Goal: Task Accomplishment & Management: Use online tool/utility

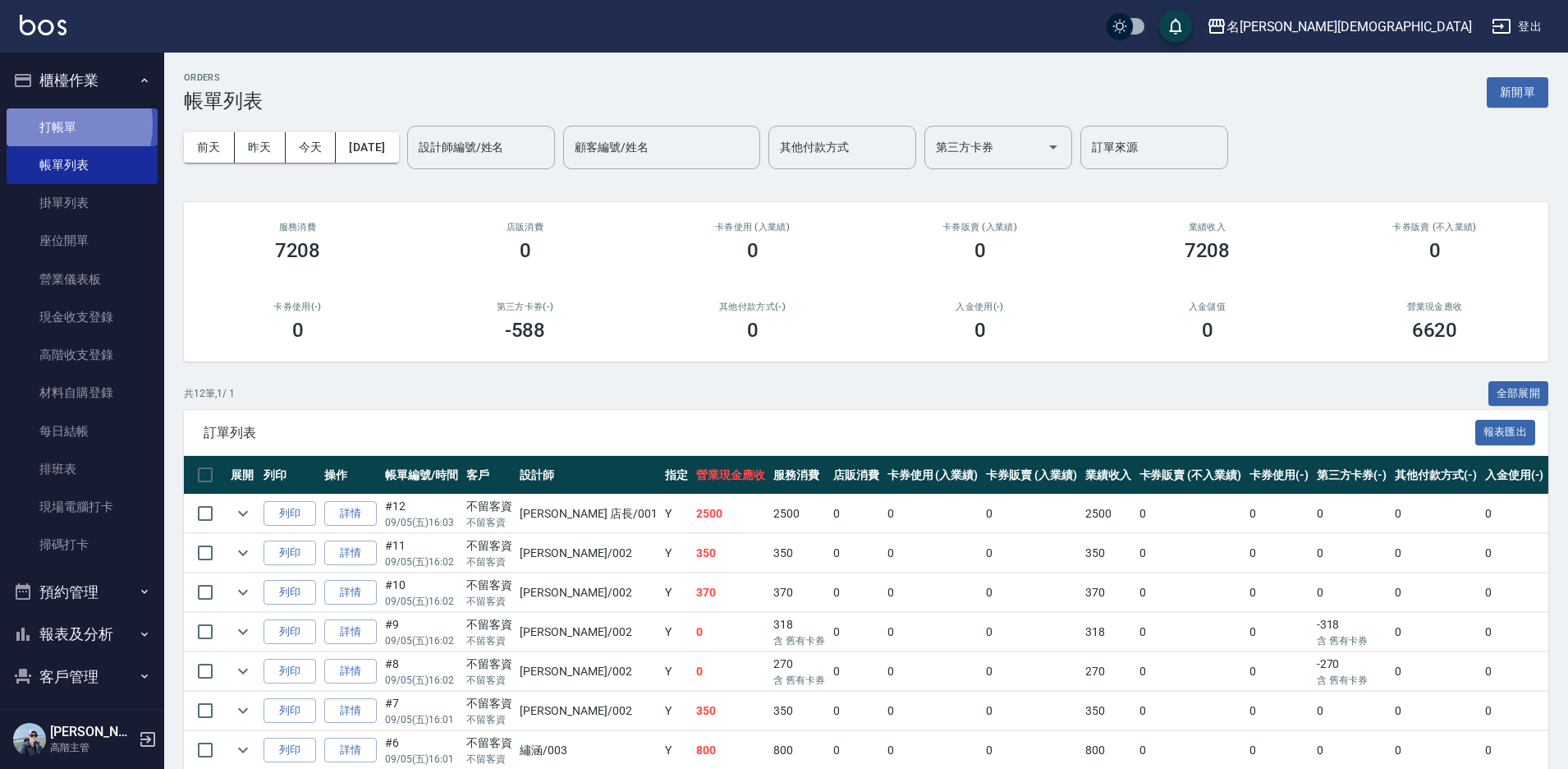
click at [54, 124] on link "打帳單" at bounding box center [82, 127] width 151 height 38
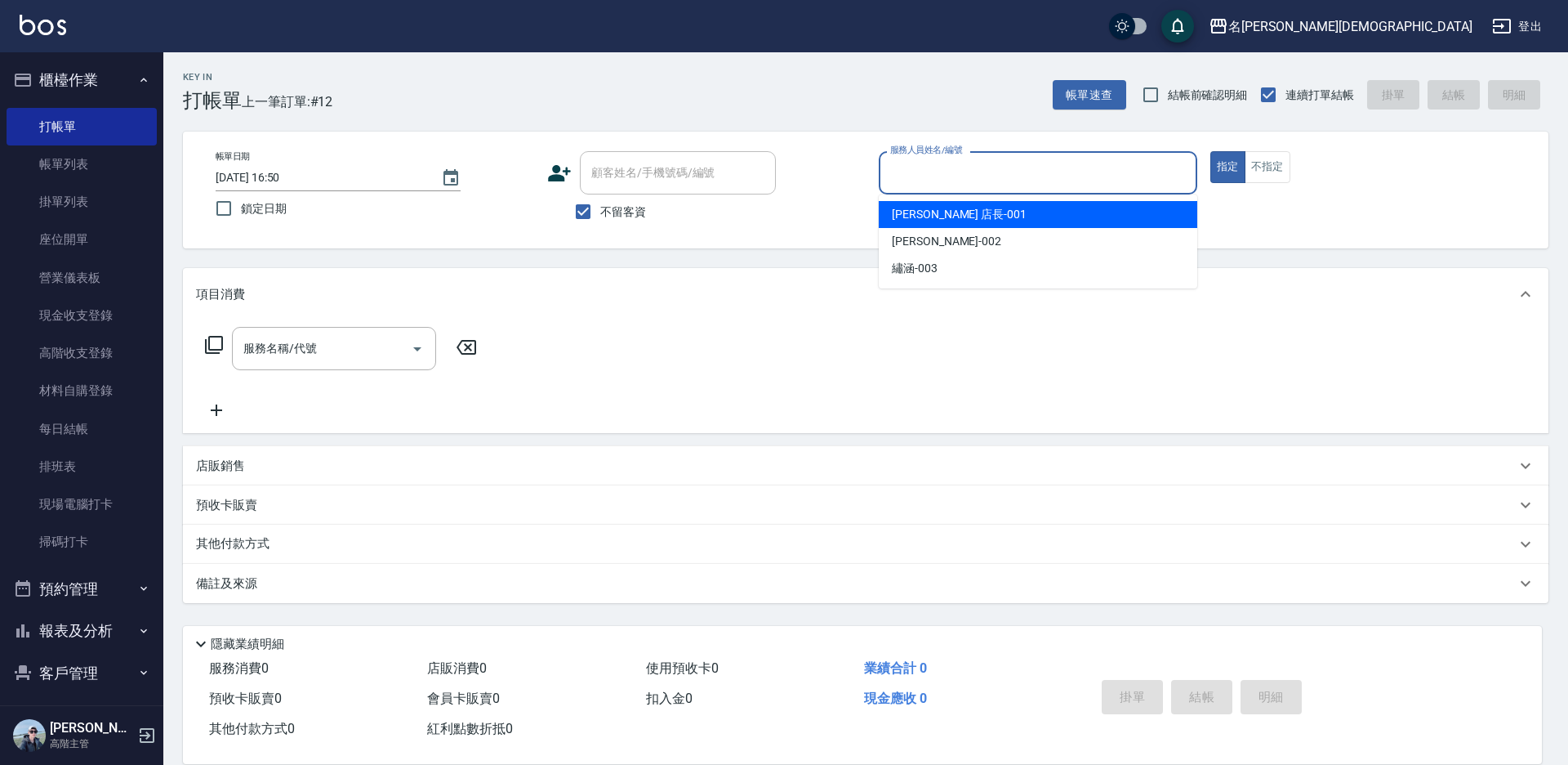
click at [982, 169] on input "服務人員姓名/編號" at bounding box center [1038, 172] width 304 height 28
drag, startPoint x: 984, startPoint y: 216, endPoint x: 694, endPoint y: 242, distance: 291.2
click at [982, 214] on div "[PERSON_NAME] 店長 -001" at bounding box center [1038, 215] width 319 height 27
type input "[PERSON_NAME] 店長-001"
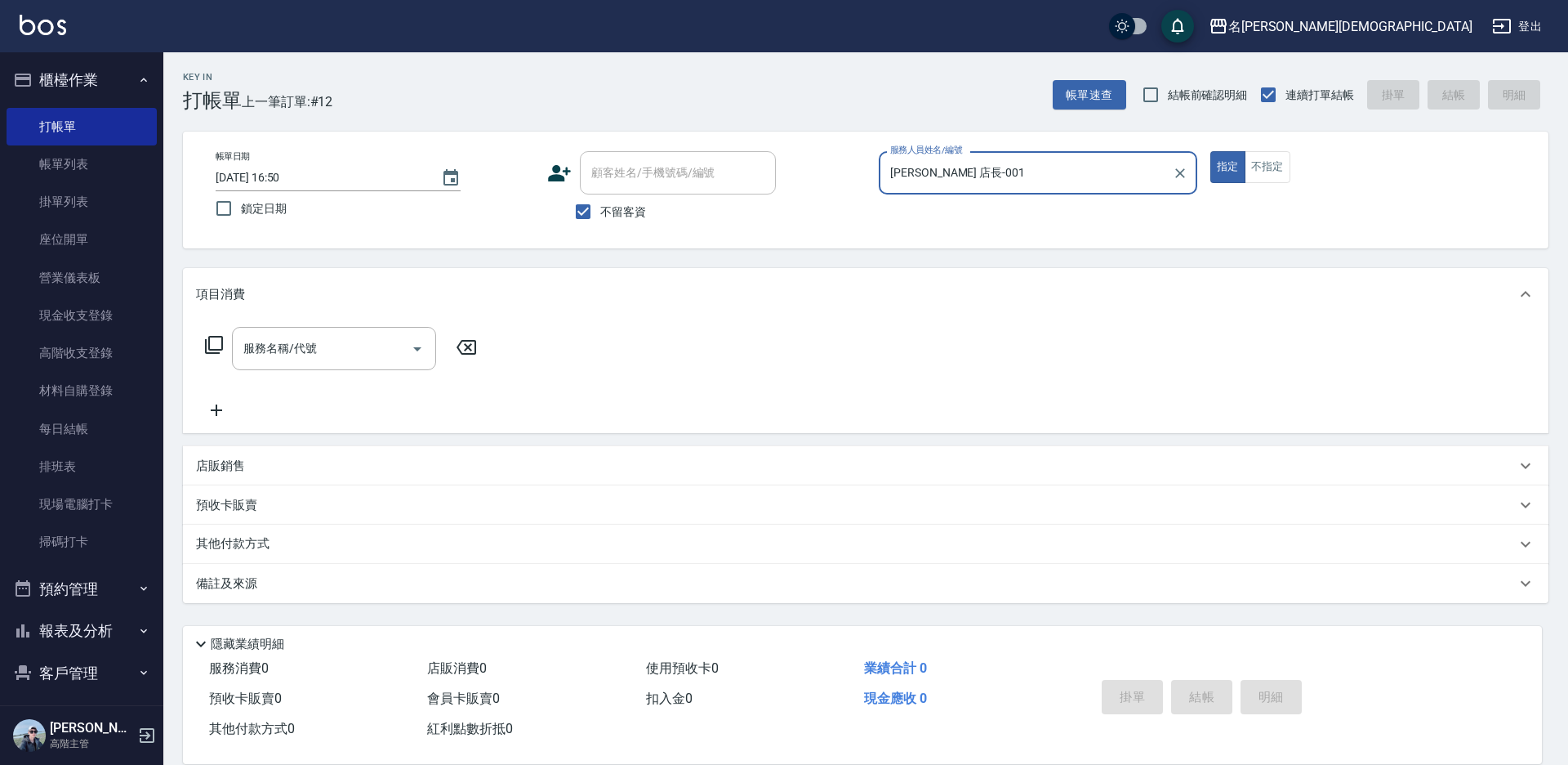
click at [216, 346] on icon at bounding box center [214, 345] width 19 height 19
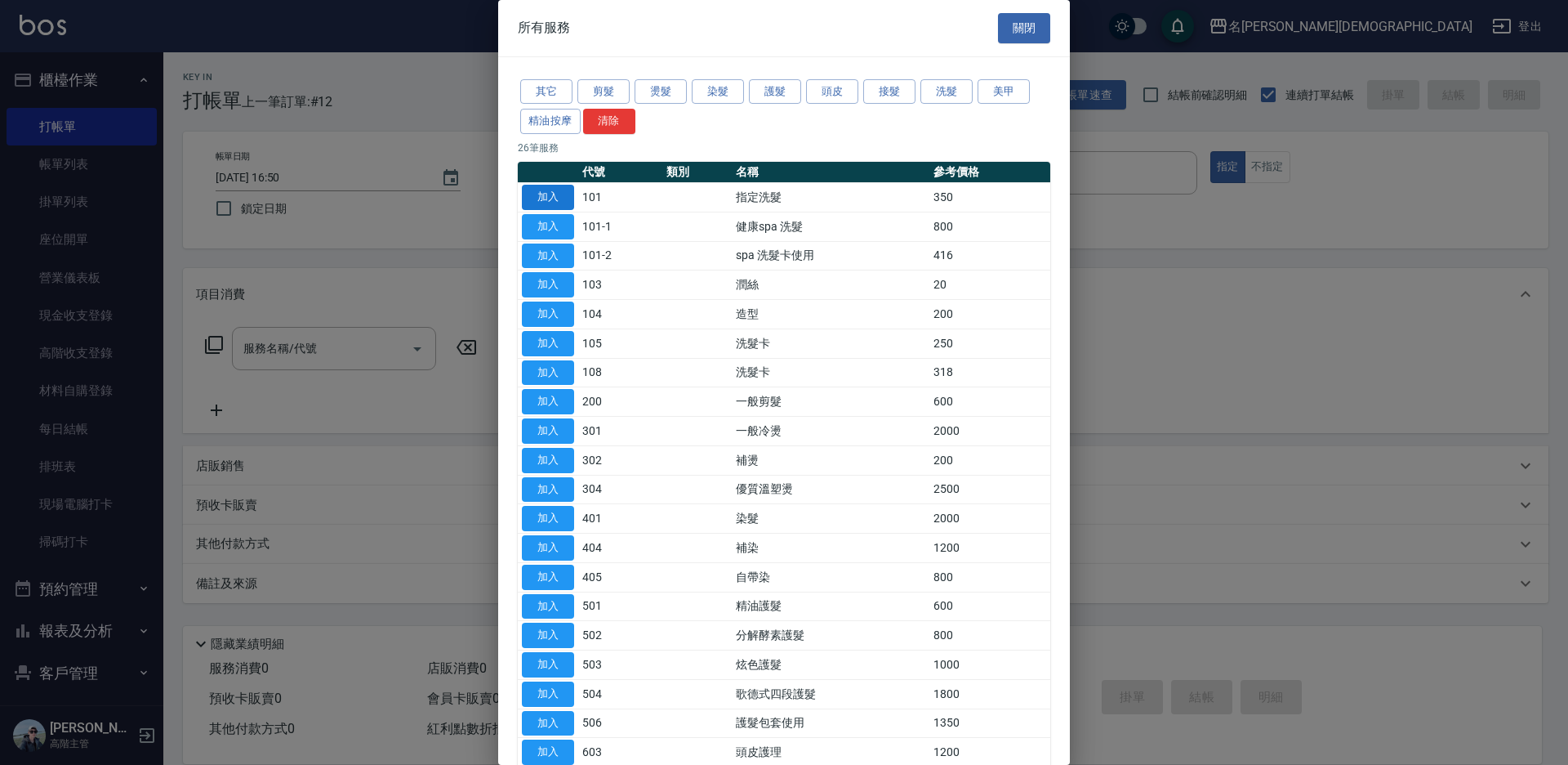
click at [552, 195] on button "加入" at bounding box center [548, 197] width 52 height 25
type input "指定洗髮(101)"
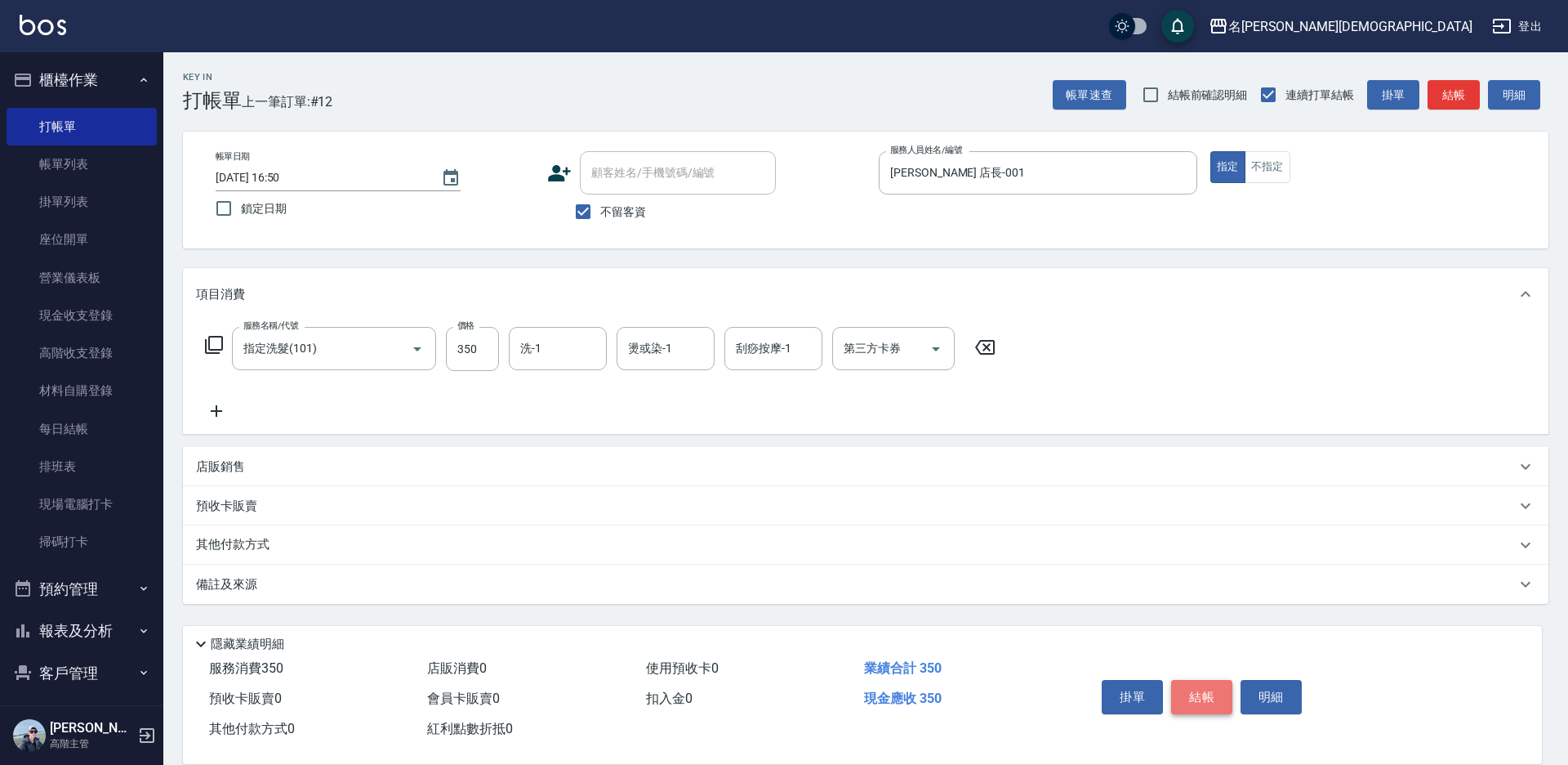
click at [1198, 687] on button "結帳" at bounding box center [1201, 696] width 61 height 34
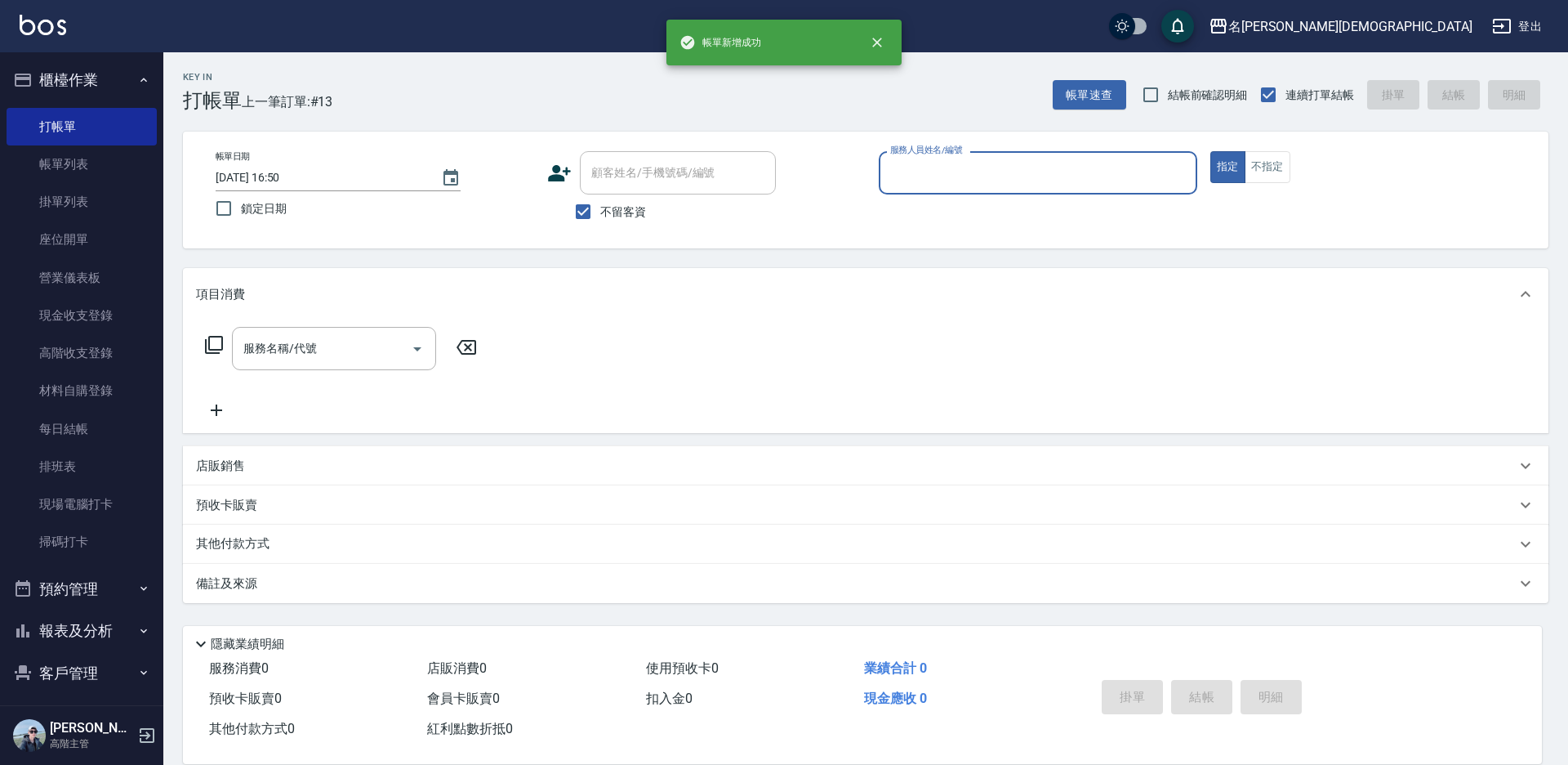
click at [909, 171] on input "服務人員姓名/編號" at bounding box center [1038, 172] width 304 height 28
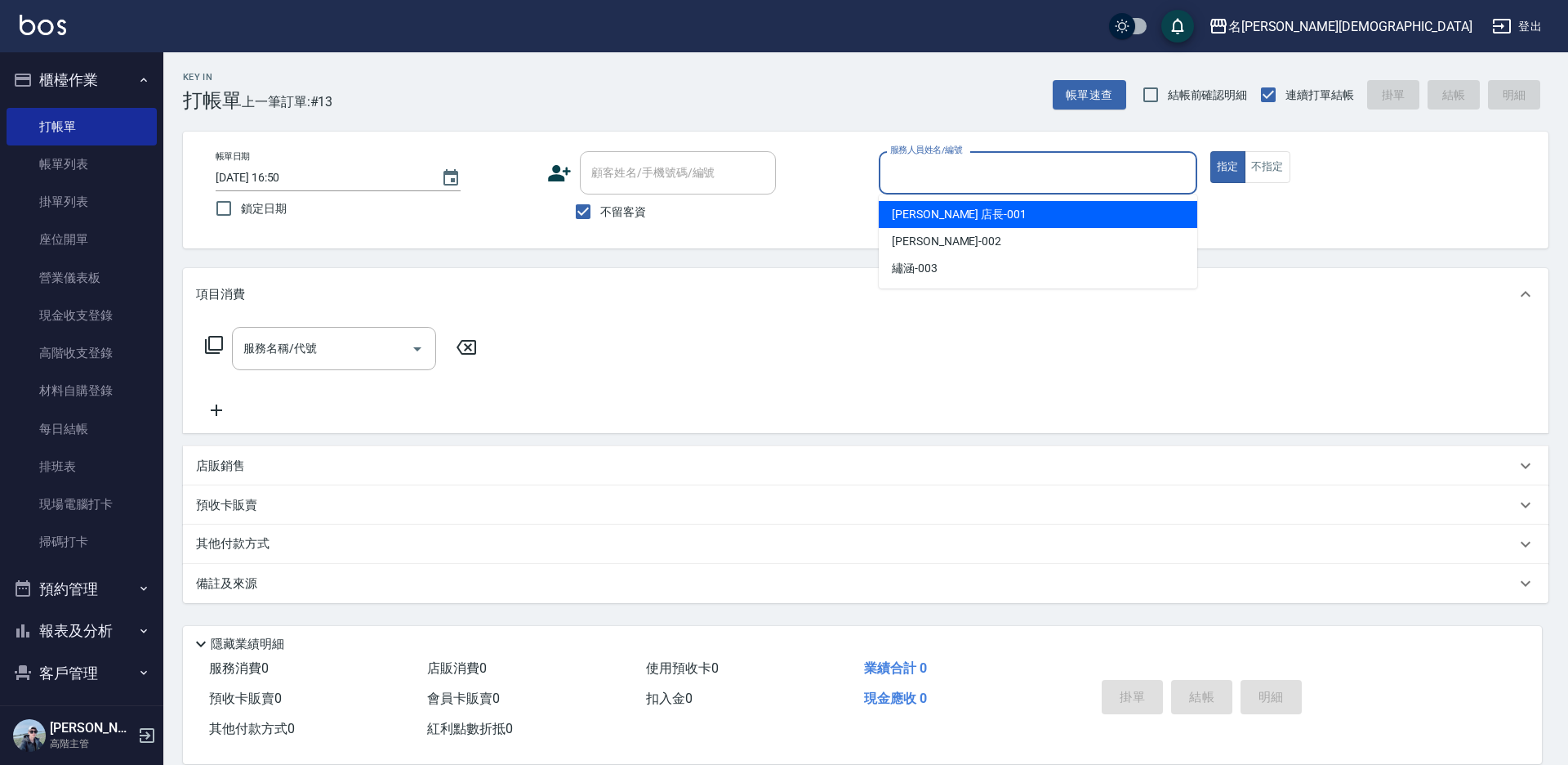
drag, startPoint x: 915, startPoint y: 214, endPoint x: 799, endPoint y: 223, distance: 116.3
click at [914, 211] on span "[PERSON_NAME] 店長 -001" at bounding box center [959, 215] width 135 height 17
type input "[PERSON_NAME] 店長-001"
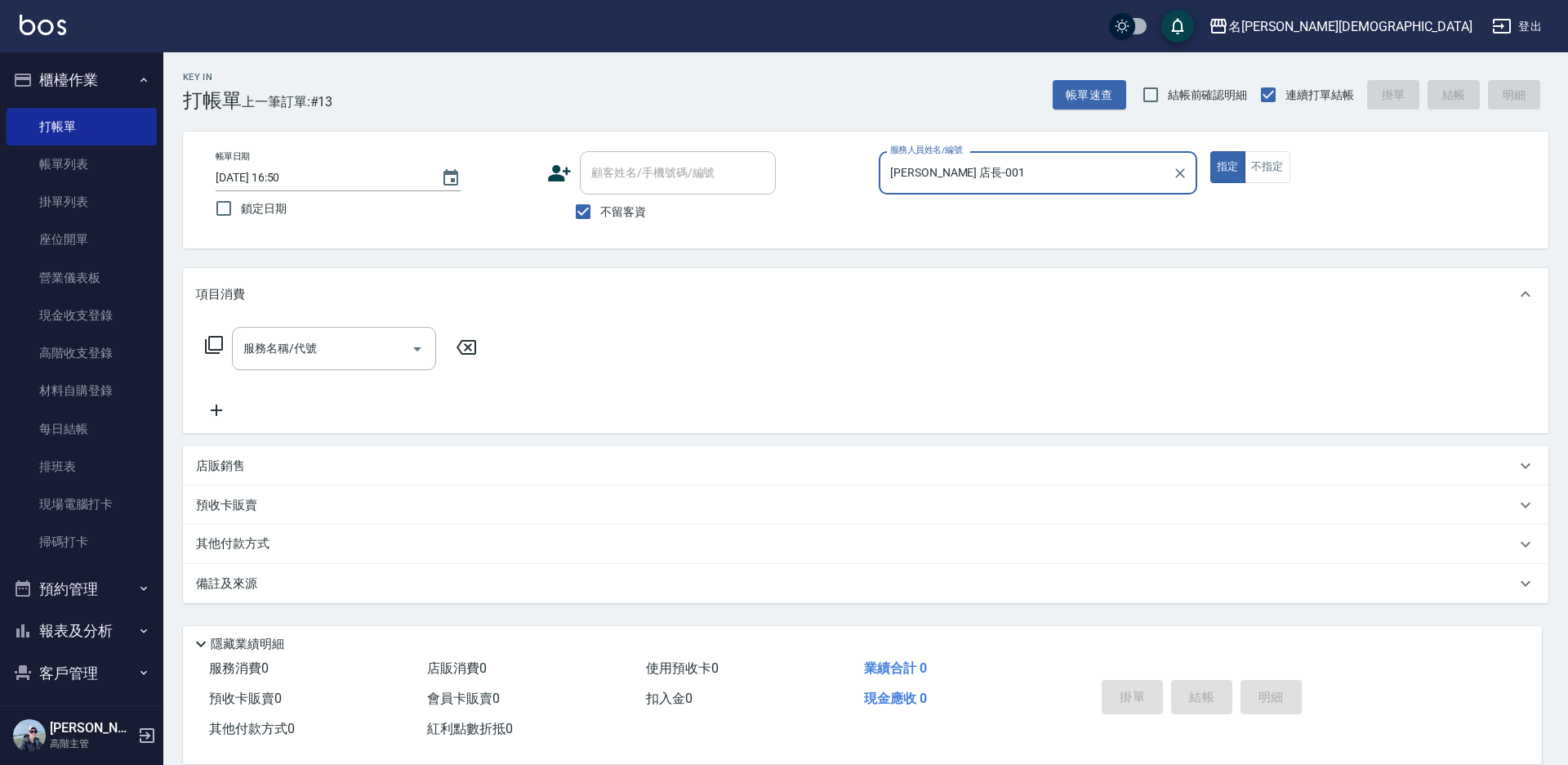
click at [219, 338] on icon at bounding box center [214, 345] width 19 height 19
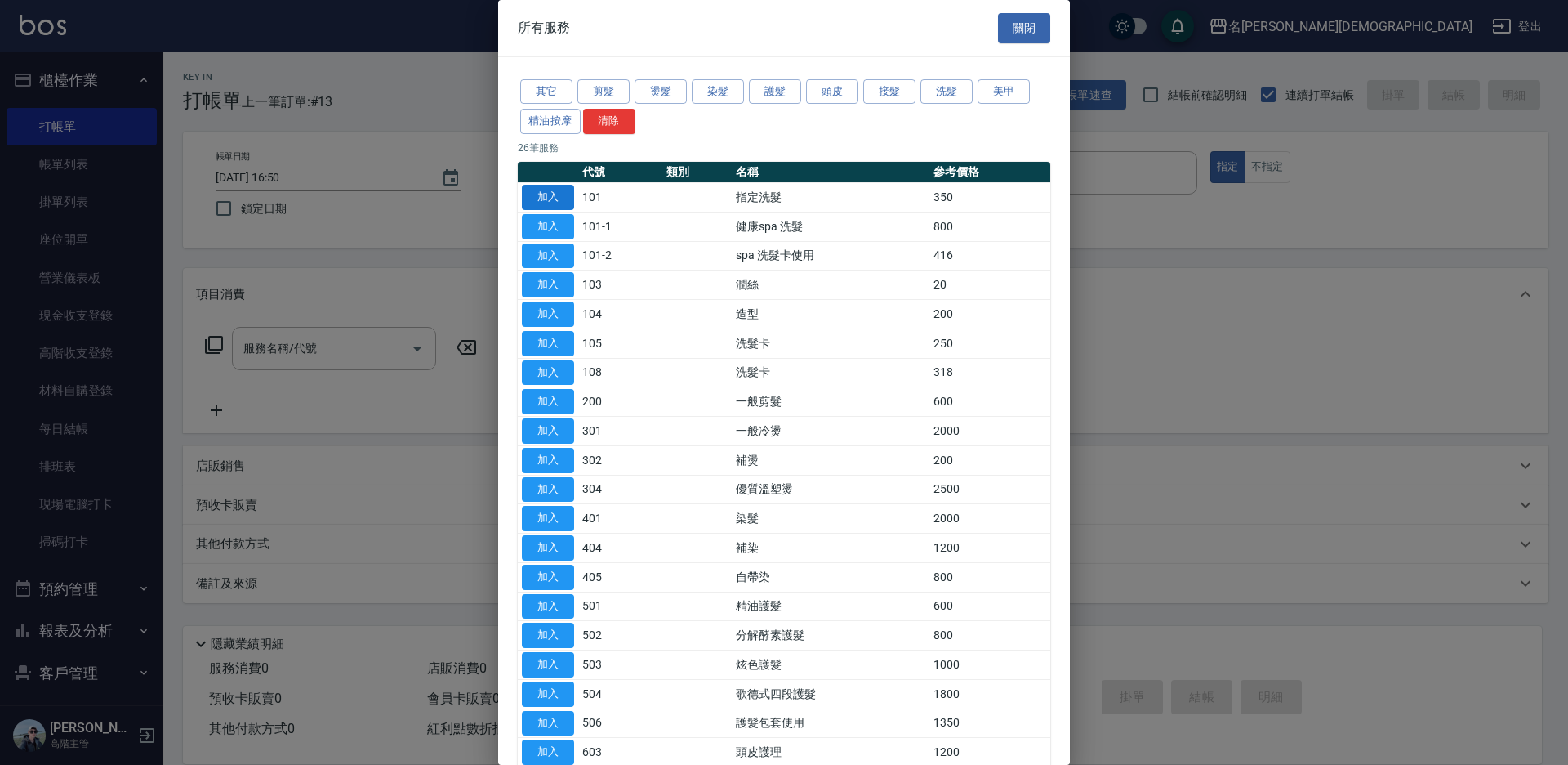
click at [557, 190] on button "加入" at bounding box center [548, 197] width 52 height 25
type input "指定洗髮(101)"
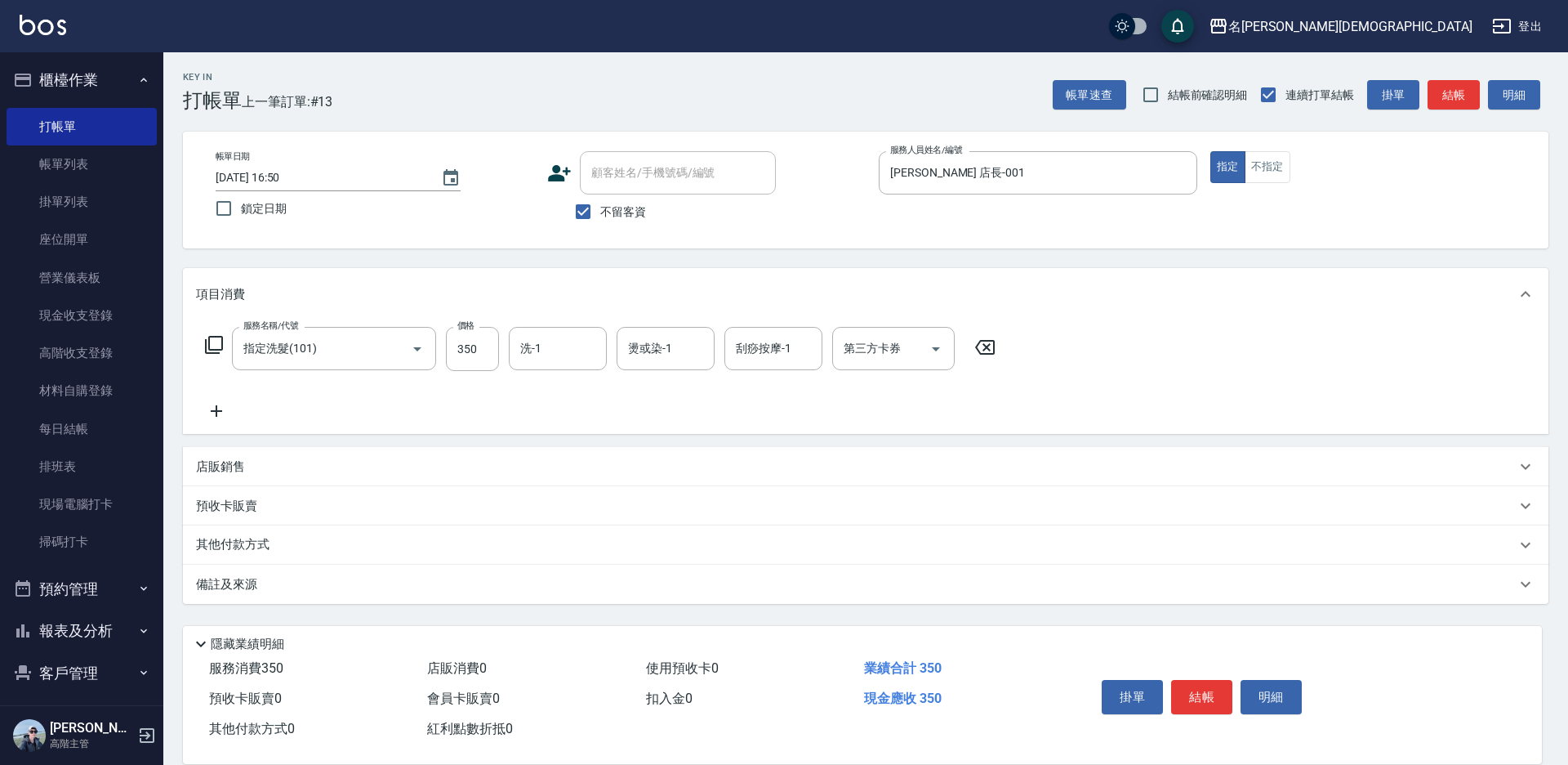
click at [208, 344] on icon at bounding box center [214, 344] width 17 height 17
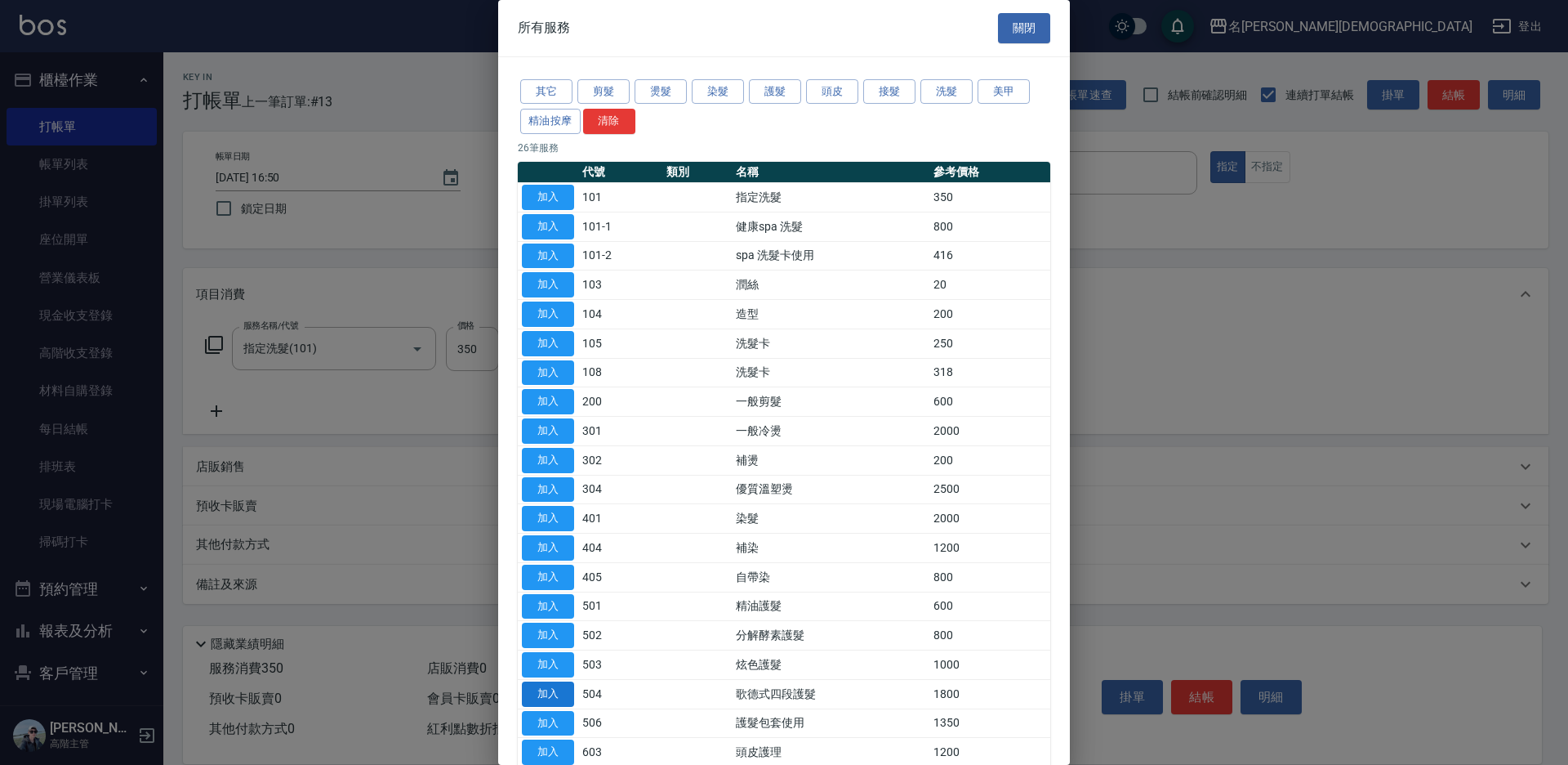
click at [559, 694] on button "加入" at bounding box center [548, 694] width 52 height 25
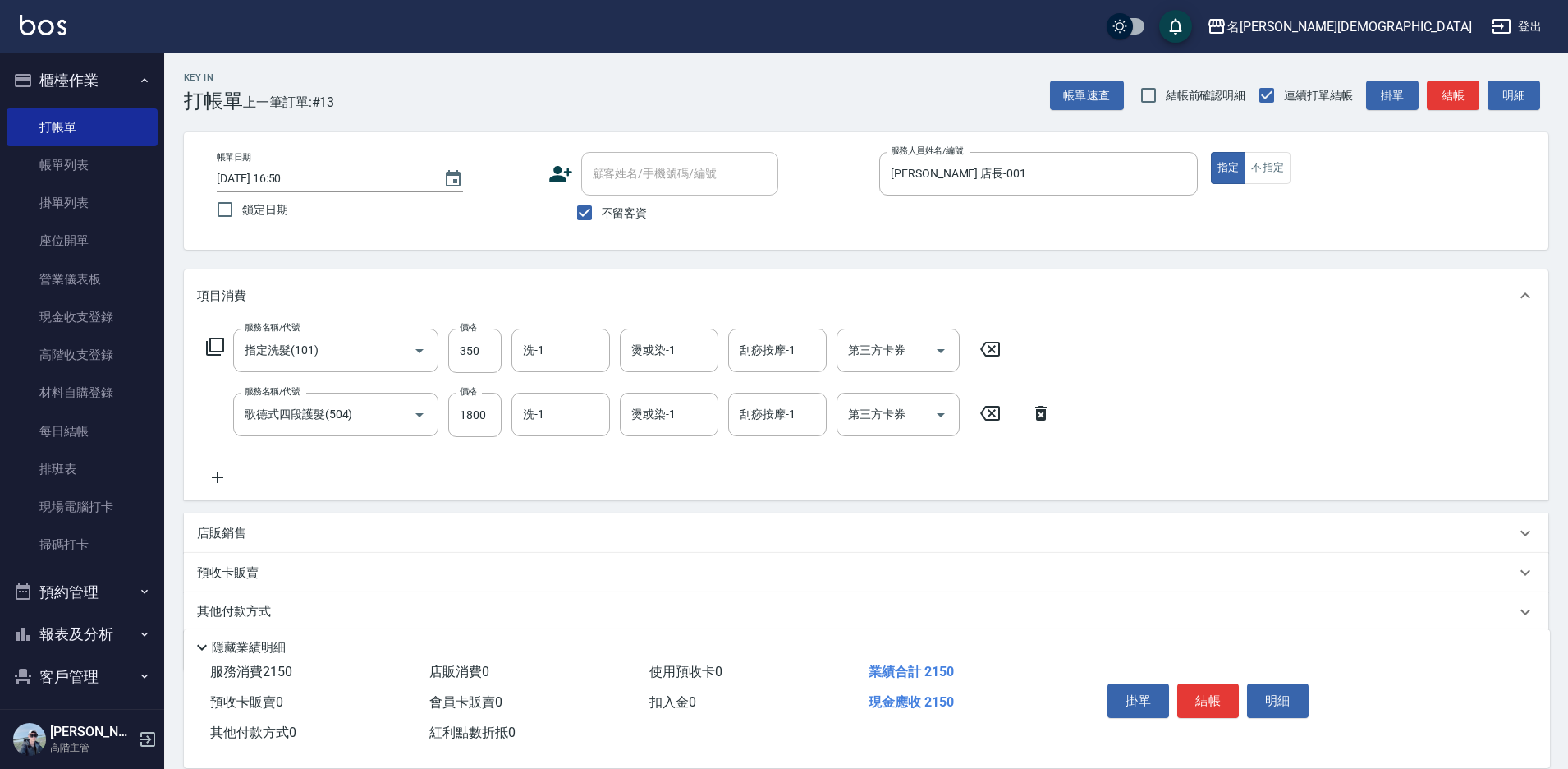
click at [215, 343] on icon at bounding box center [215, 347] width 20 height 20
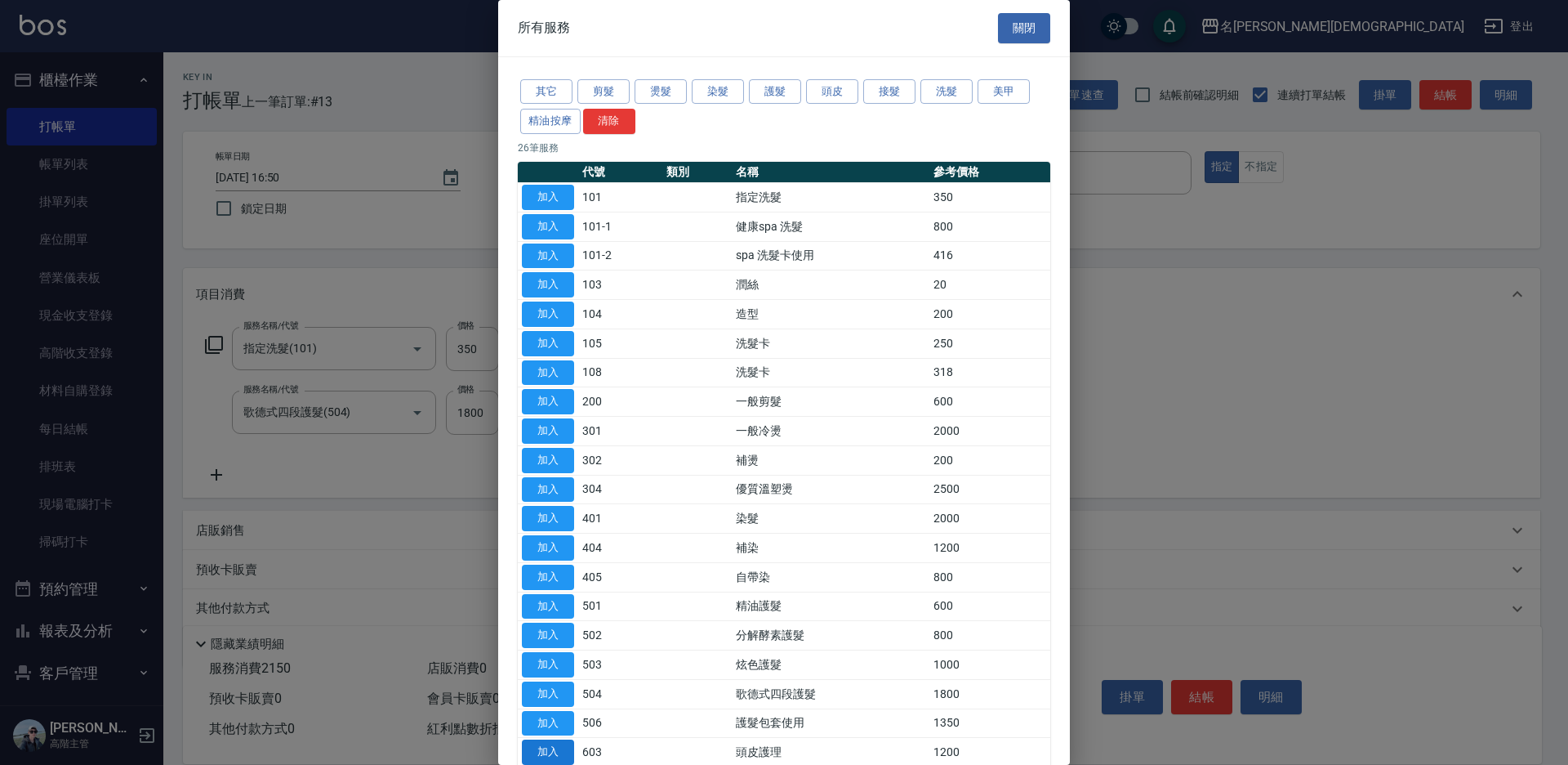
click at [554, 746] on button "加入" at bounding box center [548, 752] width 52 height 25
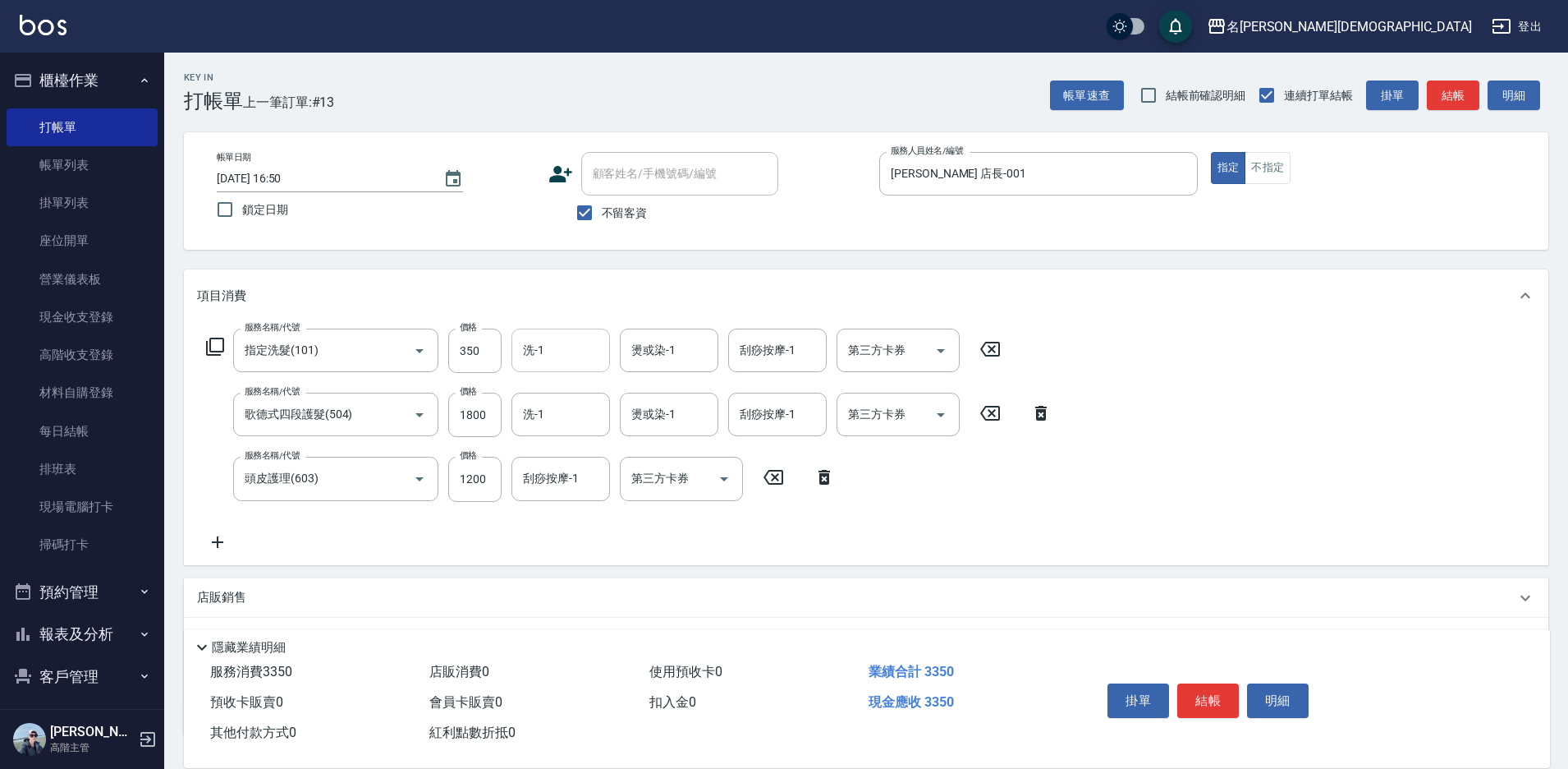
click at [556, 349] on input "洗-1" at bounding box center [561, 350] width 84 height 28
drag, startPoint x: 570, startPoint y: 446, endPoint x: 538, endPoint y: 440, distance: 32.6
click at [569, 455] on span "繡涵 -003" at bounding box center [547, 464] width 46 height 18
type input "繡涵-003"
click at [550, 412] on input "洗-1" at bounding box center [561, 413] width 84 height 28
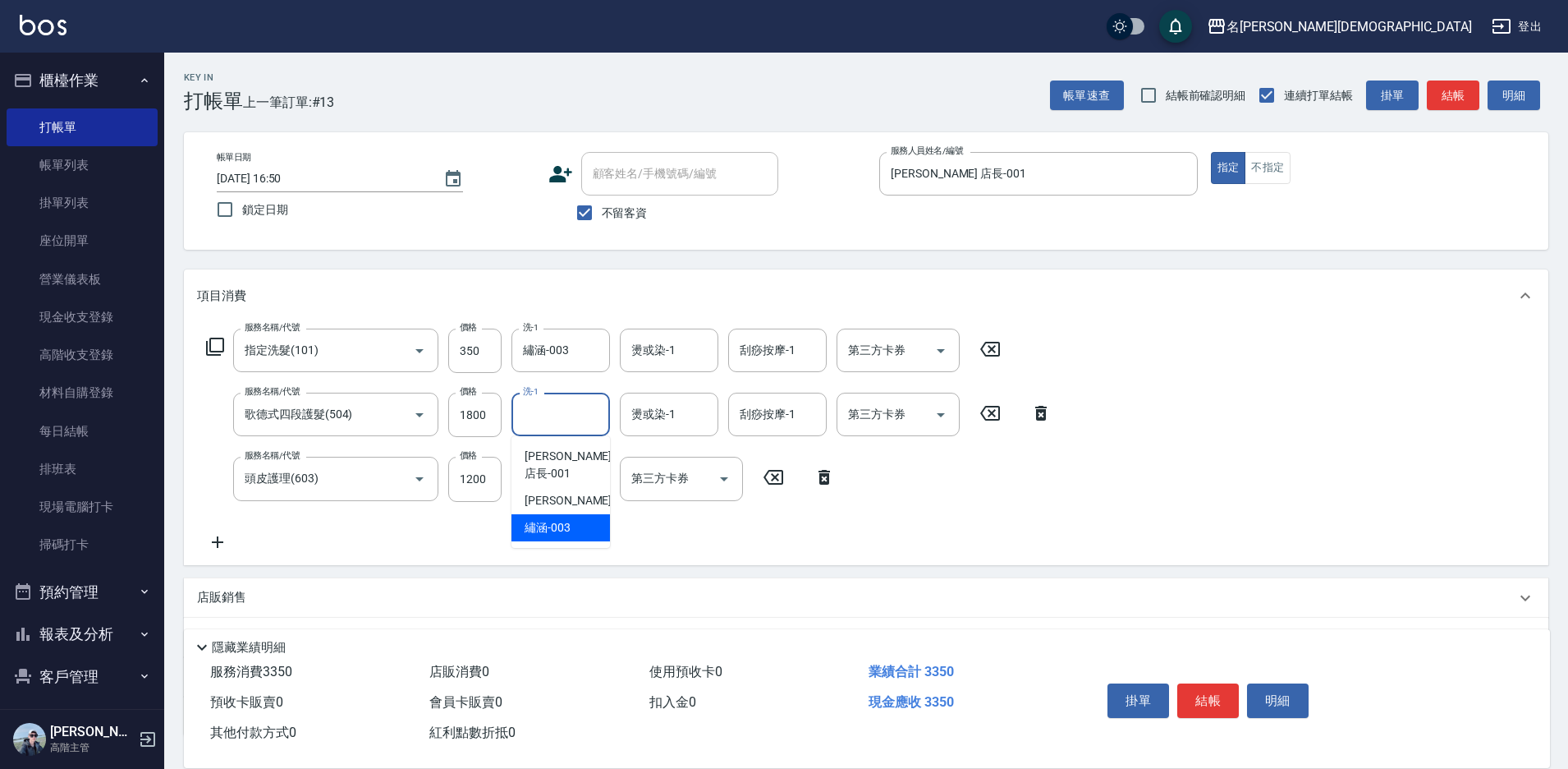
drag, startPoint x: 542, startPoint y: 504, endPoint x: 557, endPoint y: 472, distance: 35.3
click at [541, 519] on span "繡涵 -003" at bounding box center [547, 528] width 46 height 18
type input "繡涵-003"
click at [556, 470] on div "刮痧按摩-1 刮痧按摩-1" at bounding box center [561, 478] width 99 height 44
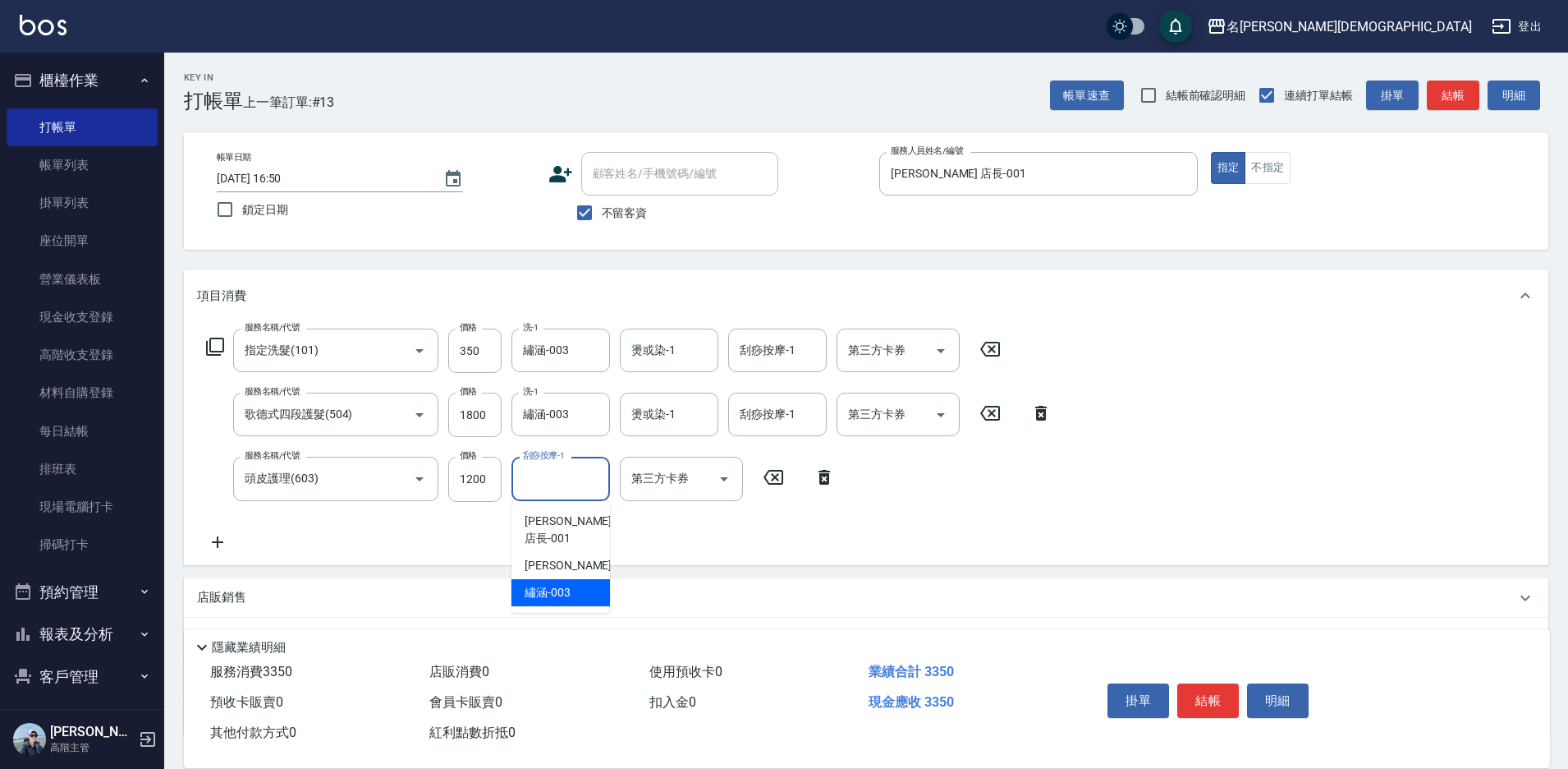
drag, startPoint x: 550, startPoint y: 568, endPoint x: 738, endPoint y: 668, distance: 212.9
click at [551, 584] on span "繡涵 -003" at bounding box center [547, 593] width 46 height 18
type input "繡涵-003"
click at [1206, 702] on button "結帳" at bounding box center [1208, 700] width 62 height 34
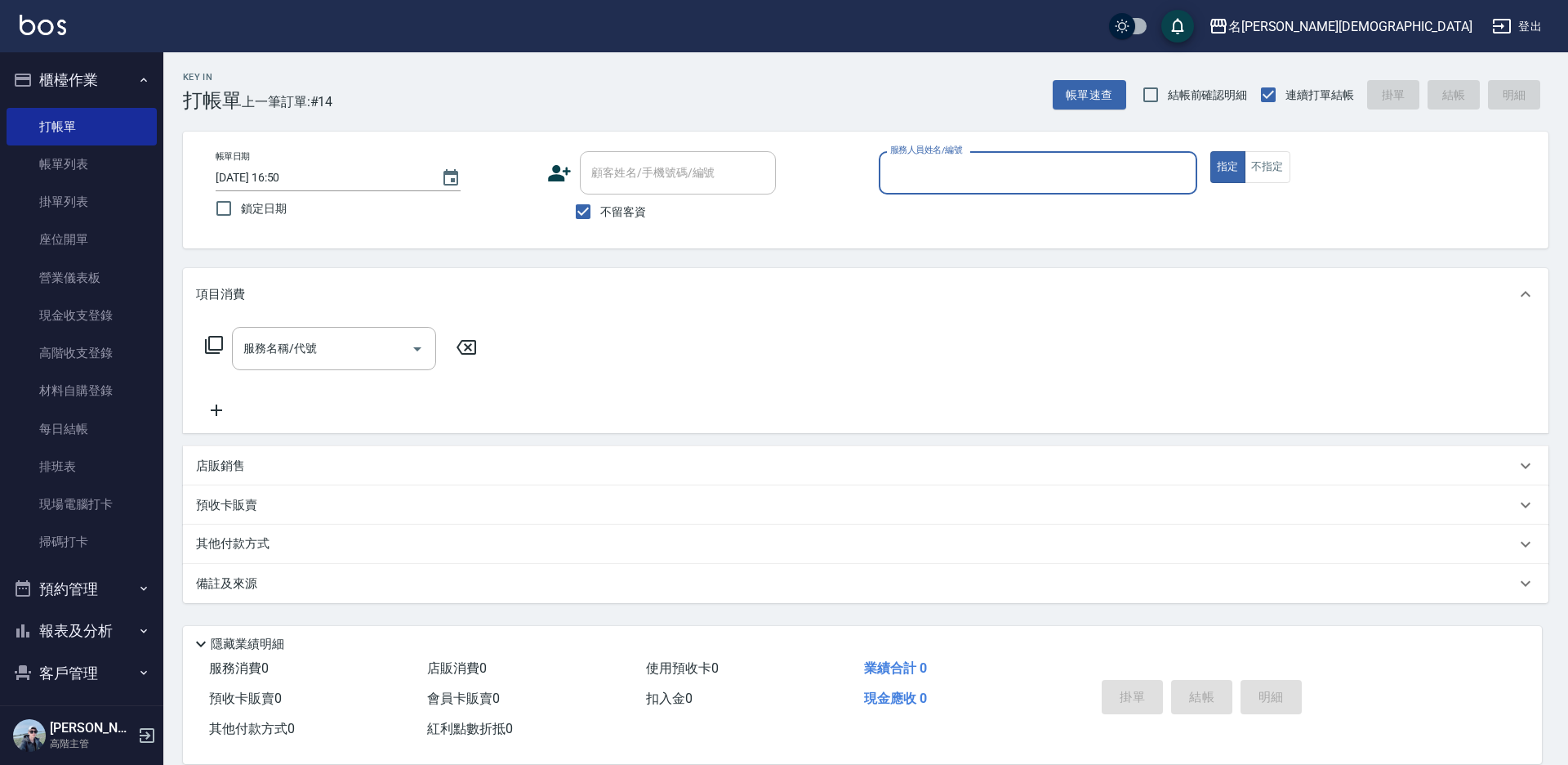
click at [939, 172] on input "服務人員姓名/編號" at bounding box center [1038, 172] width 304 height 28
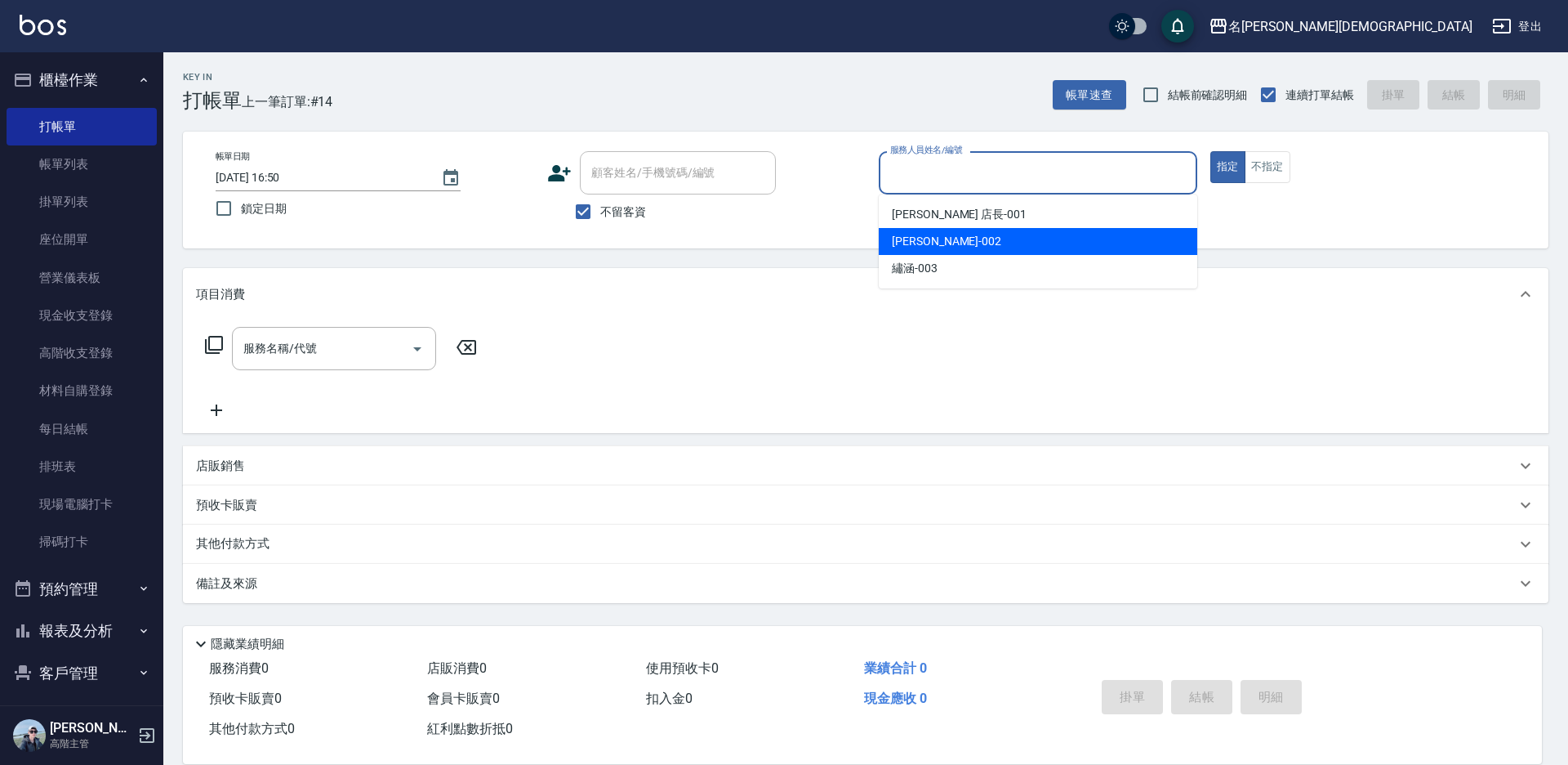
drag, startPoint x: 920, startPoint y: 239, endPoint x: 801, endPoint y: 254, distance: 119.9
click at [920, 238] on span "香香 -002" at bounding box center [946, 242] width 110 height 17
type input "香香-002"
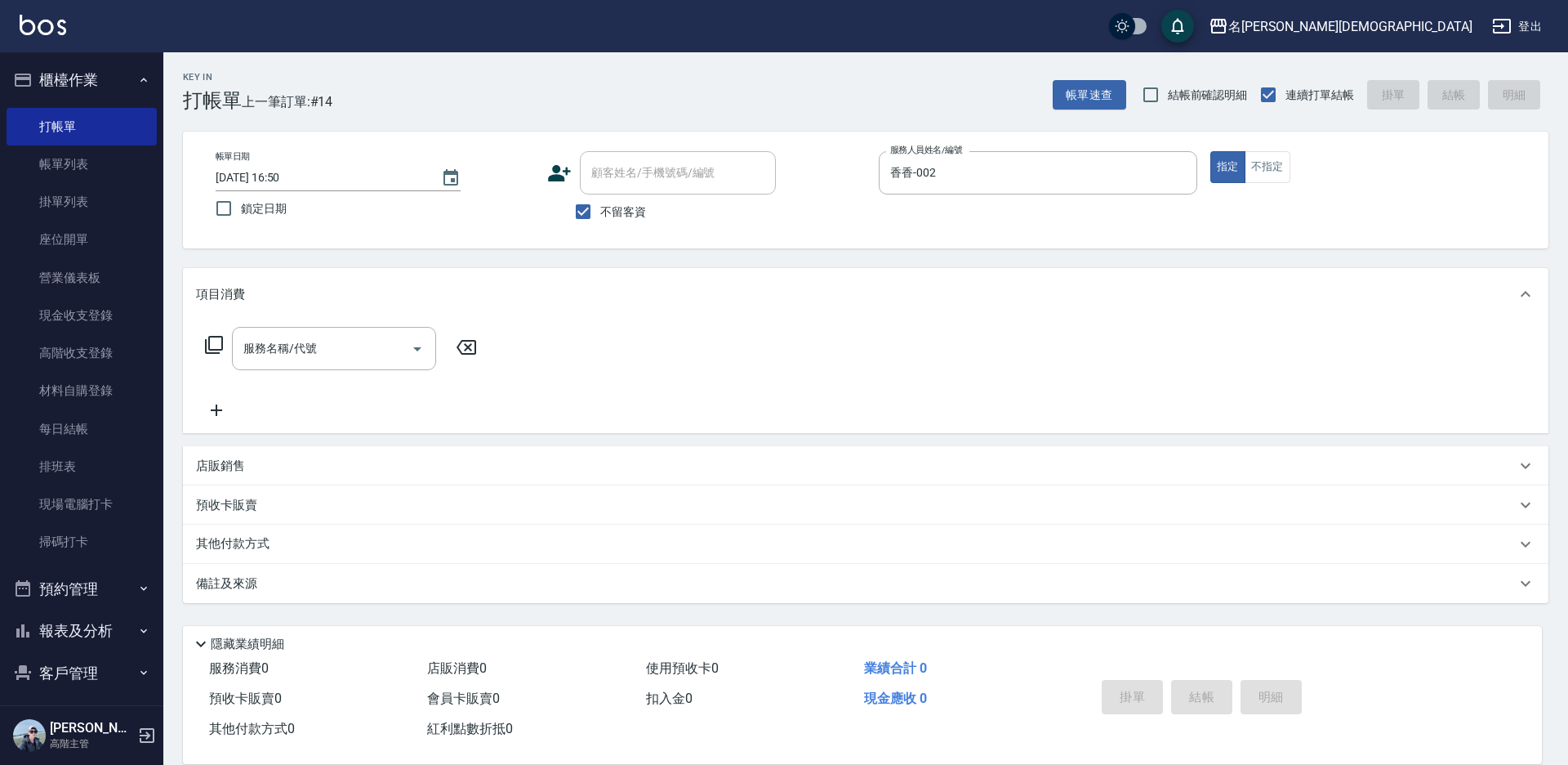
click at [209, 346] on icon at bounding box center [214, 344] width 17 height 17
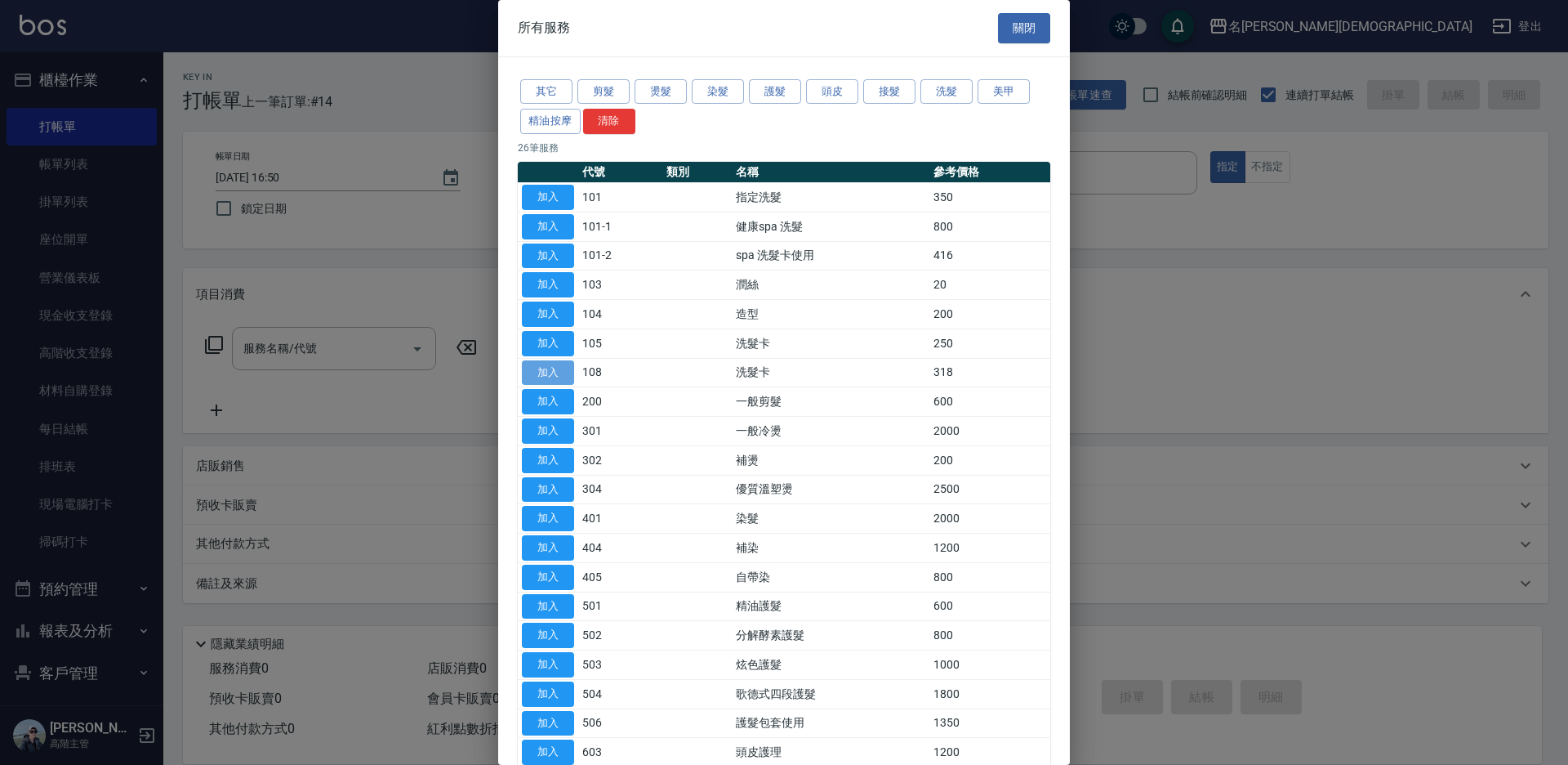
drag, startPoint x: 535, startPoint y: 371, endPoint x: 545, endPoint y: 370, distance: 10.0
click at [545, 370] on button "加入" at bounding box center [548, 373] width 52 height 25
type input "洗髮卡(108)"
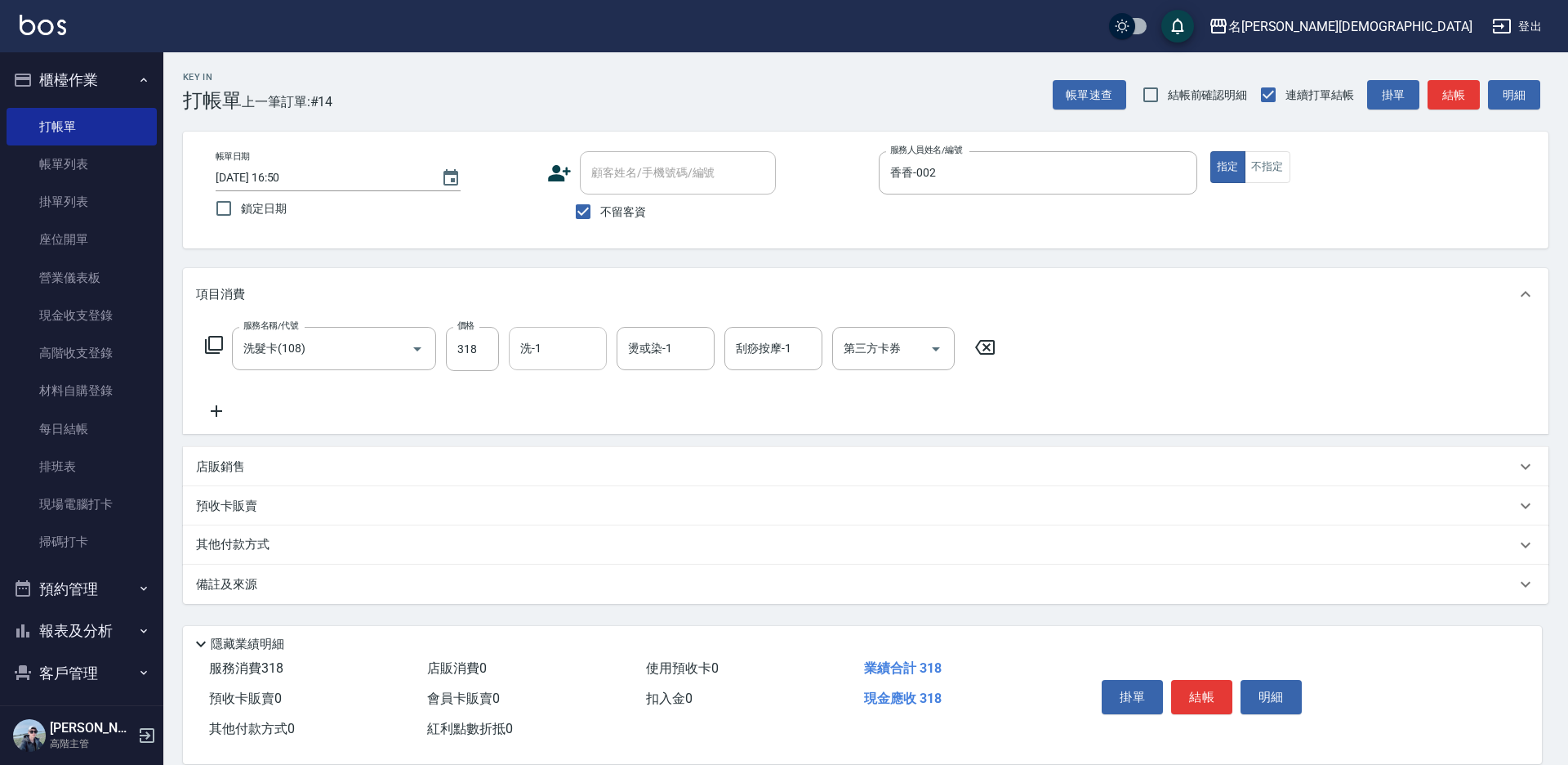
drag, startPoint x: 559, startPoint y: 347, endPoint x: 571, endPoint y: 369, distance: 25.1
click at [559, 348] on input "洗-1" at bounding box center [558, 348] width 84 height 28
click at [869, 357] on input "第三方卡券" at bounding box center [881, 348] width 84 height 28
drag, startPoint x: 858, startPoint y: 412, endPoint x: 893, endPoint y: 435, distance: 41.9
click at [858, 412] on span "舊有卡券" at bounding box center [893, 417] width 122 height 27
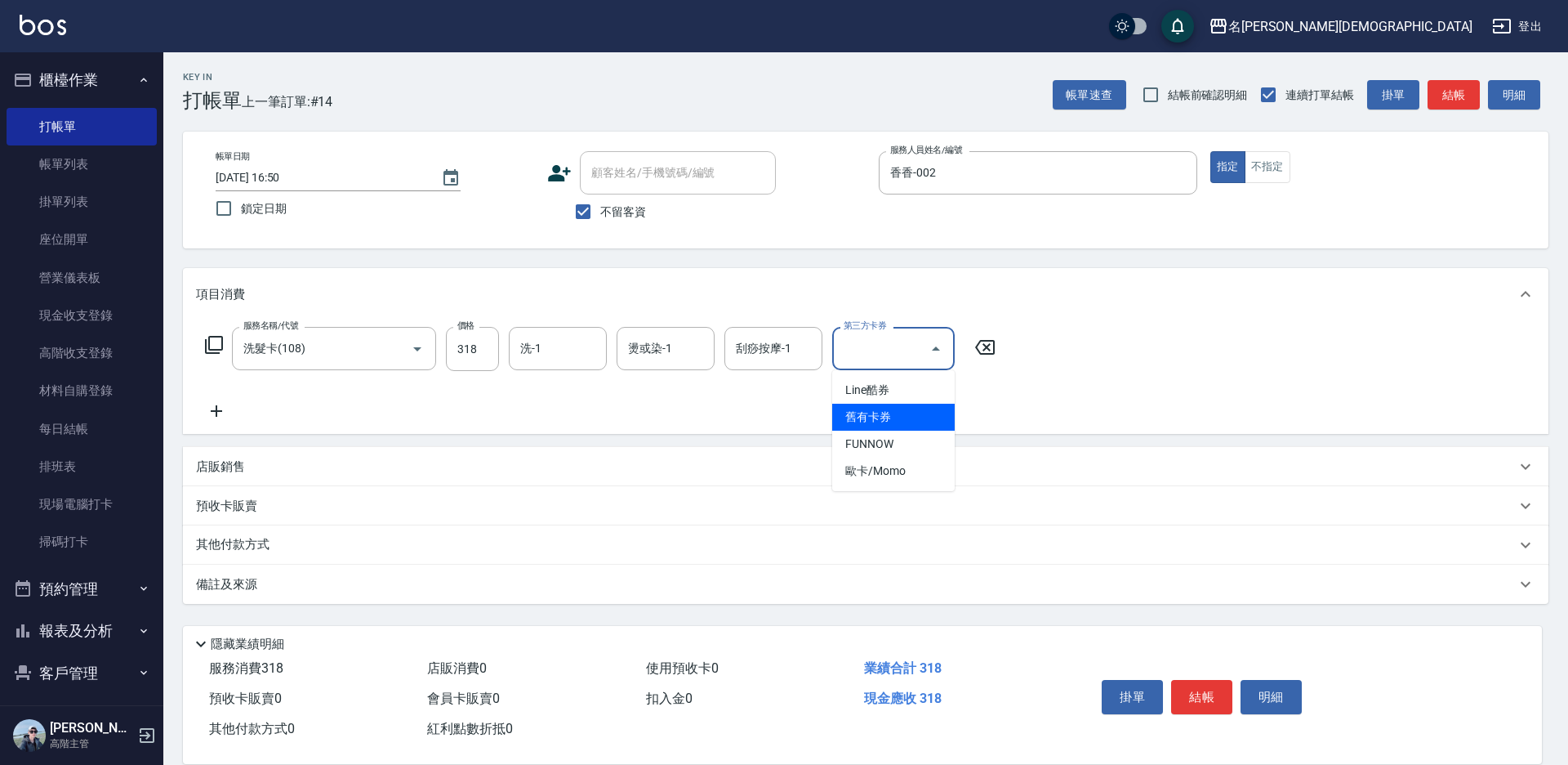
type input "舊有卡券"
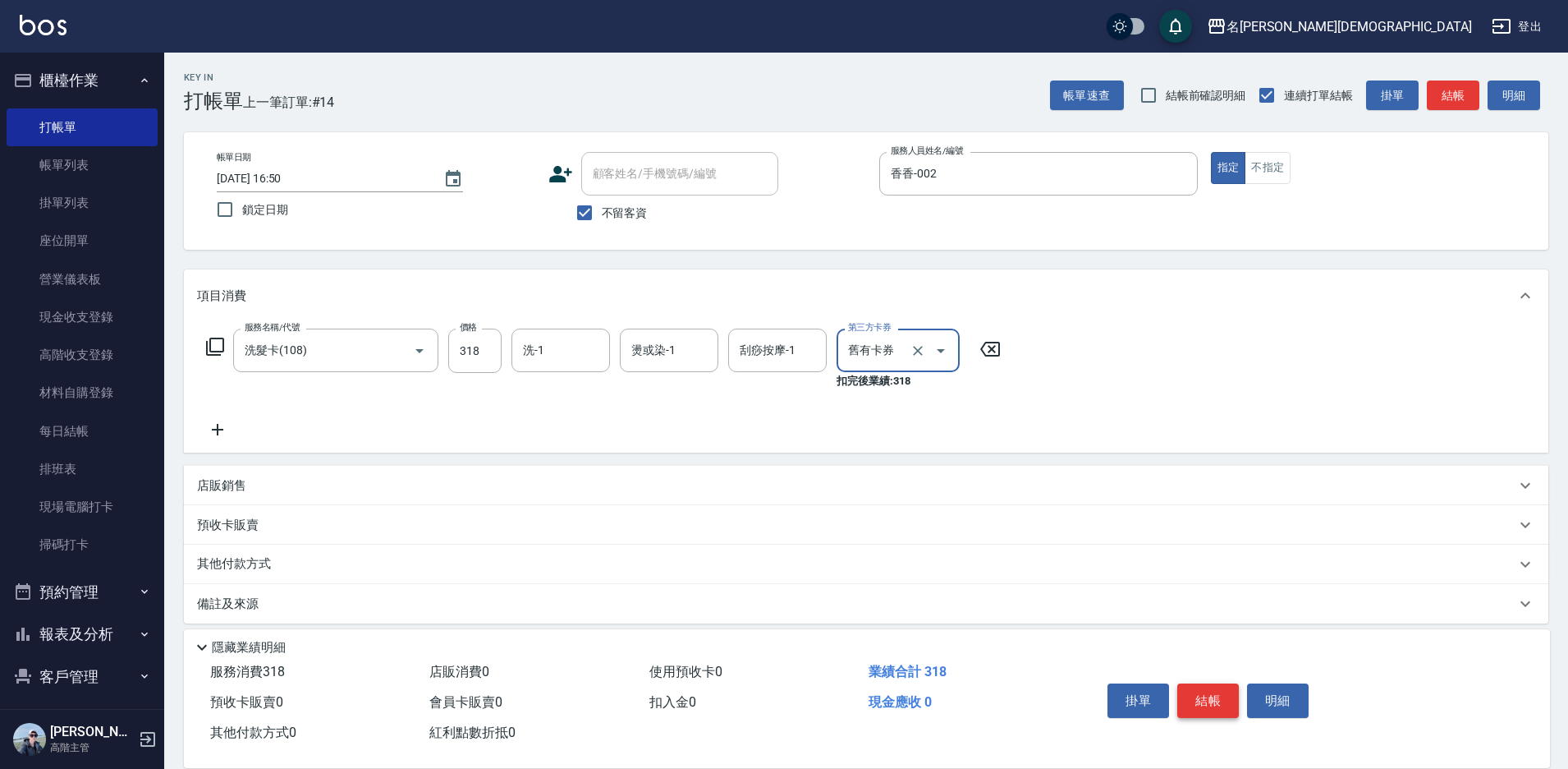
click at [1191, 693] on button "結帳" at bounding box center [1208, 700] width 62 height 34
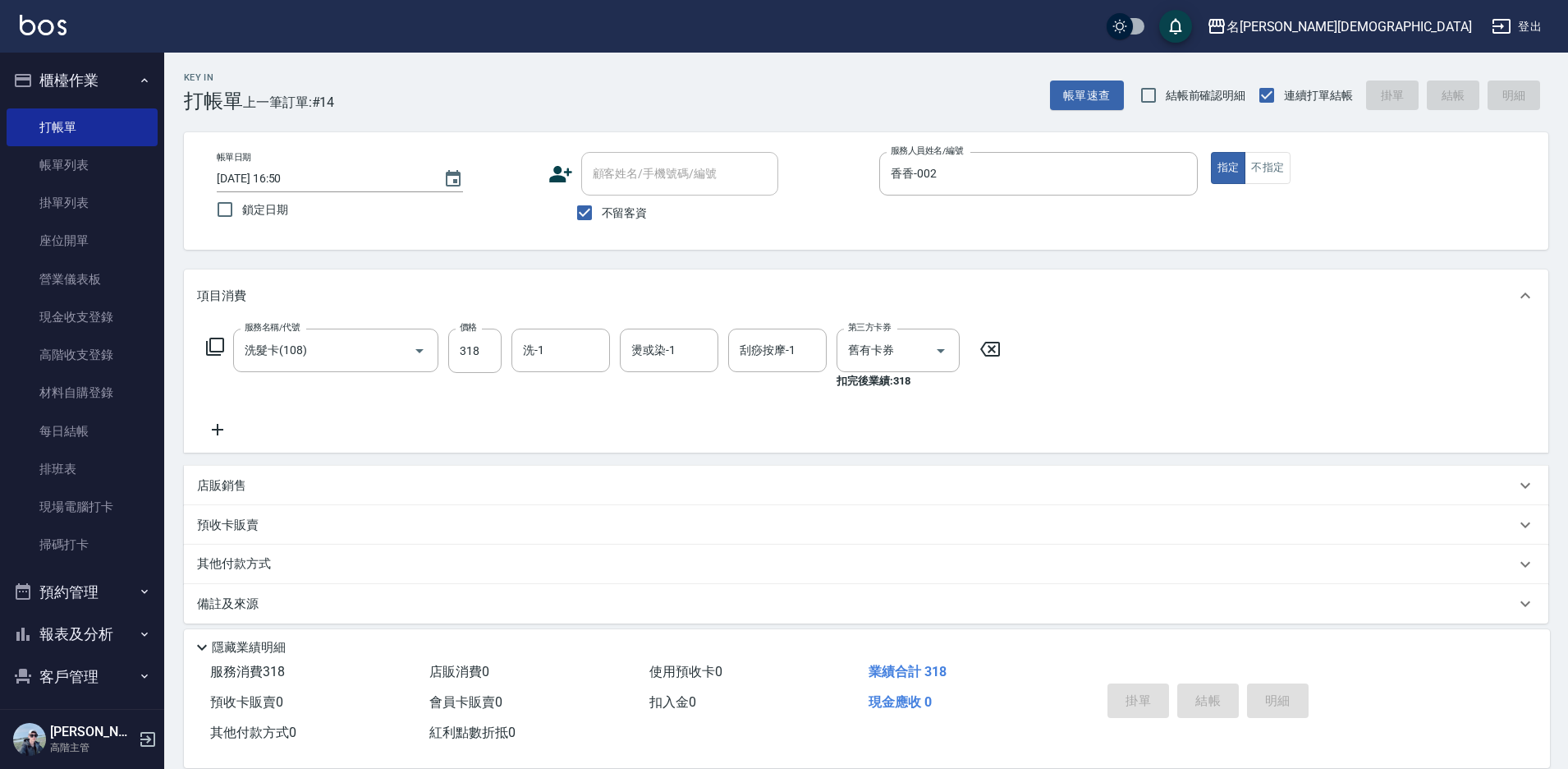
type input "[DATE] 16:51"
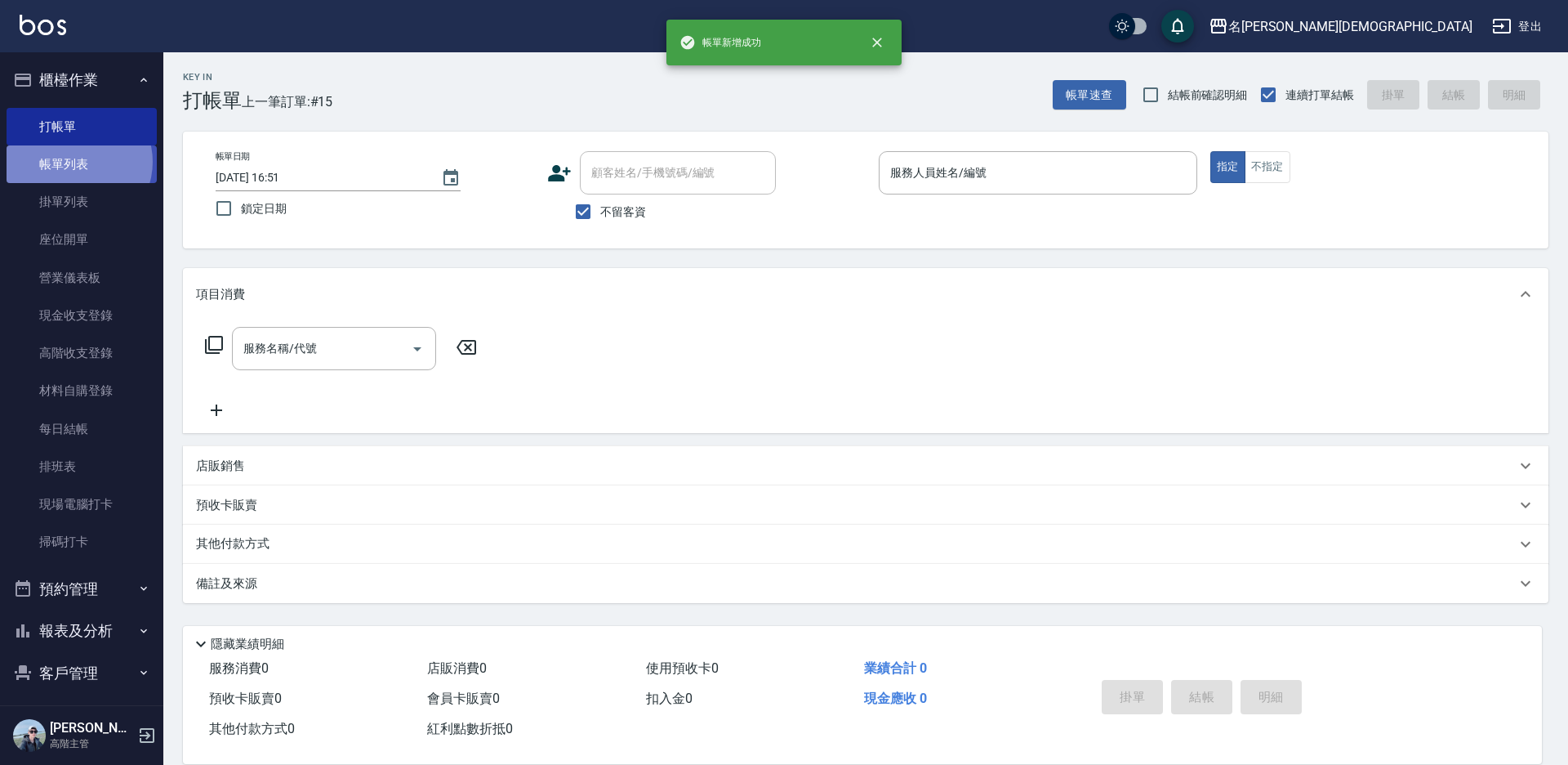
click at [77, 161] on link "帳單列表" at bounding box center [82, 164] width 151 height 38
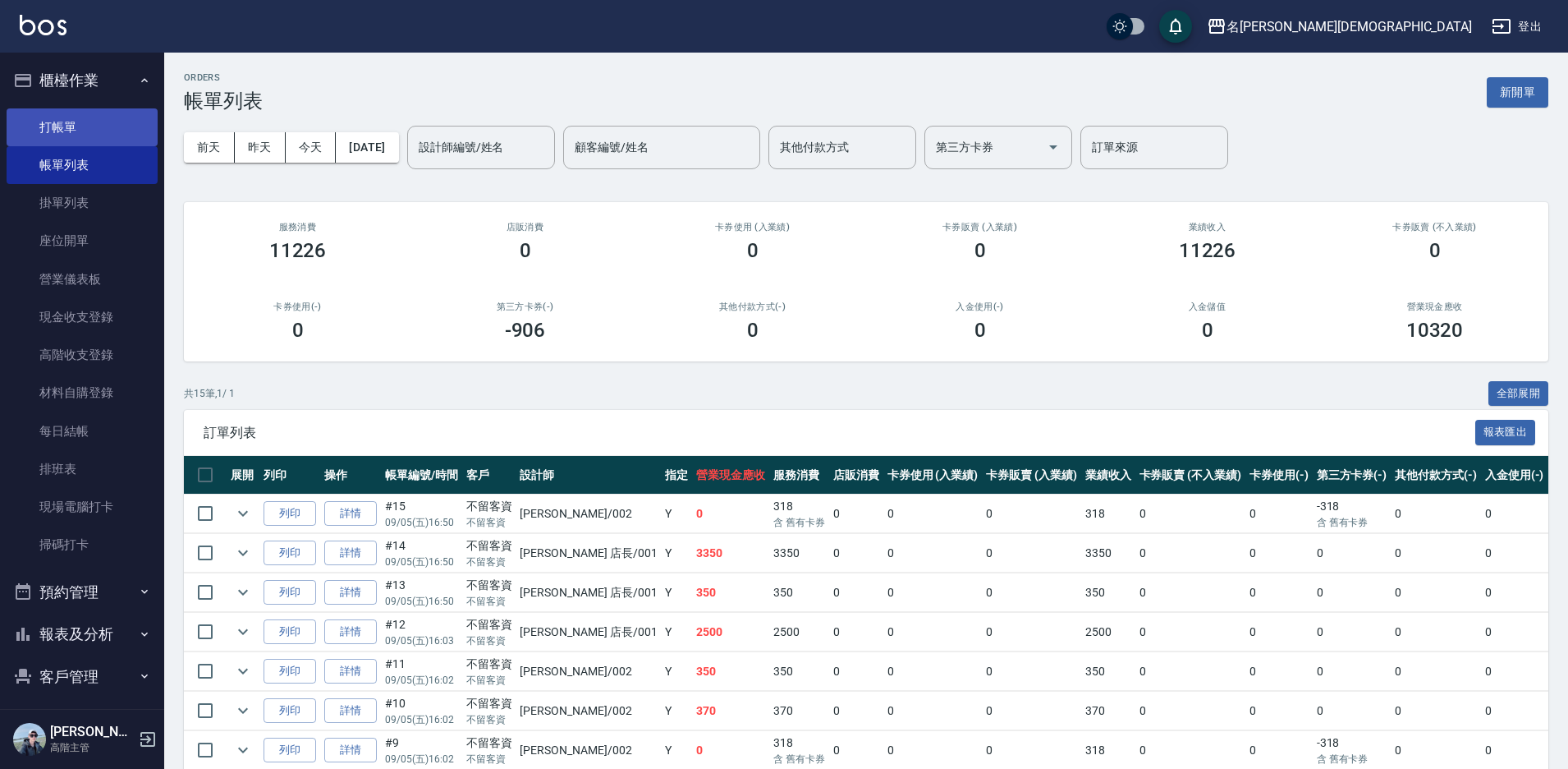
click at [59, 126] on link "打帳單" at bounding box center [82, 127] width 151 height 38
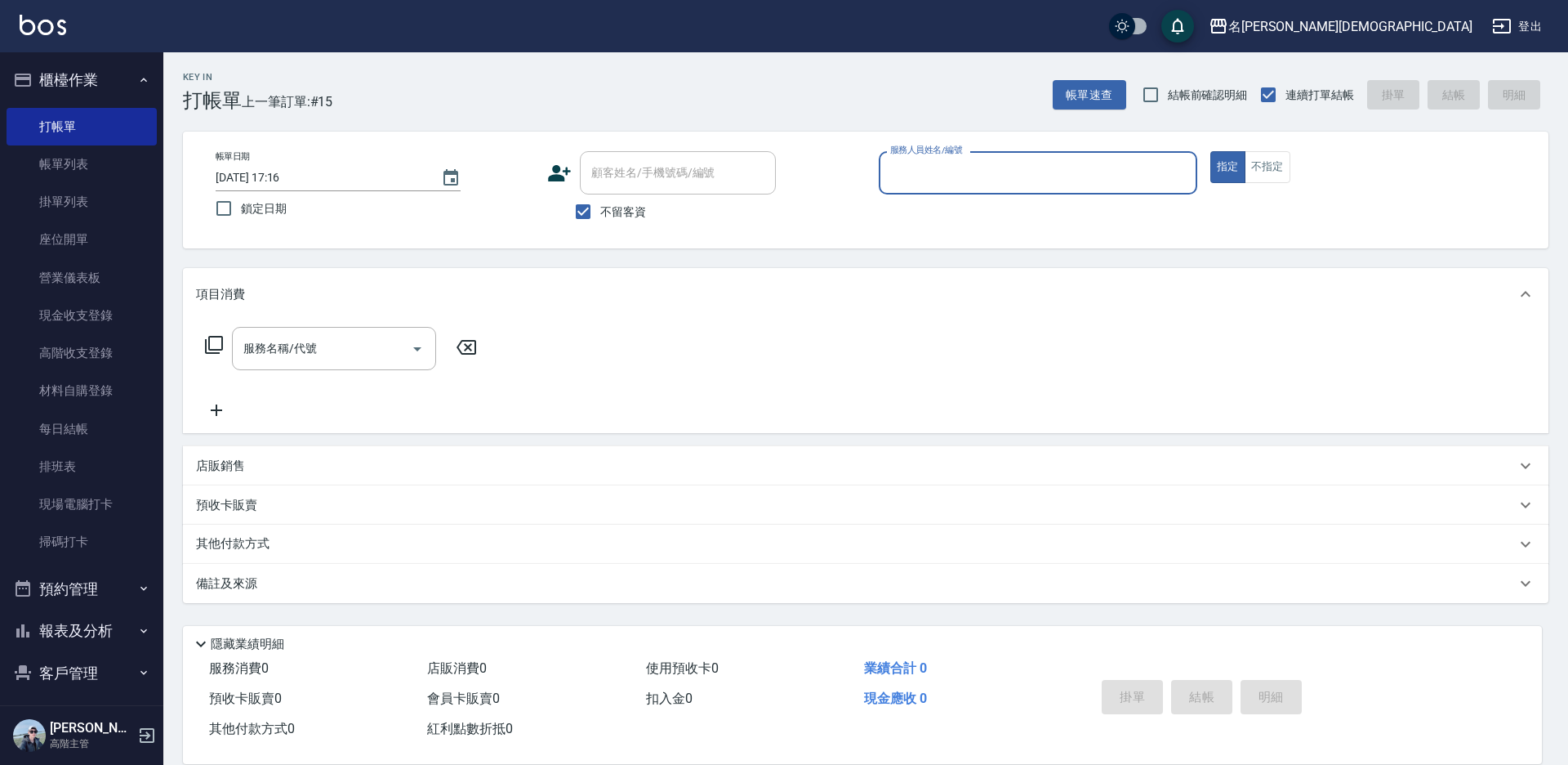
drag, startPoint x: 914, startPoint y: 174, endPoint x: 924, endPoint y: 177, distance: 10.4
click at [915, 173] on input "服務人員姓名/編號" at bounding box center [1038, 172] width 304 height 28
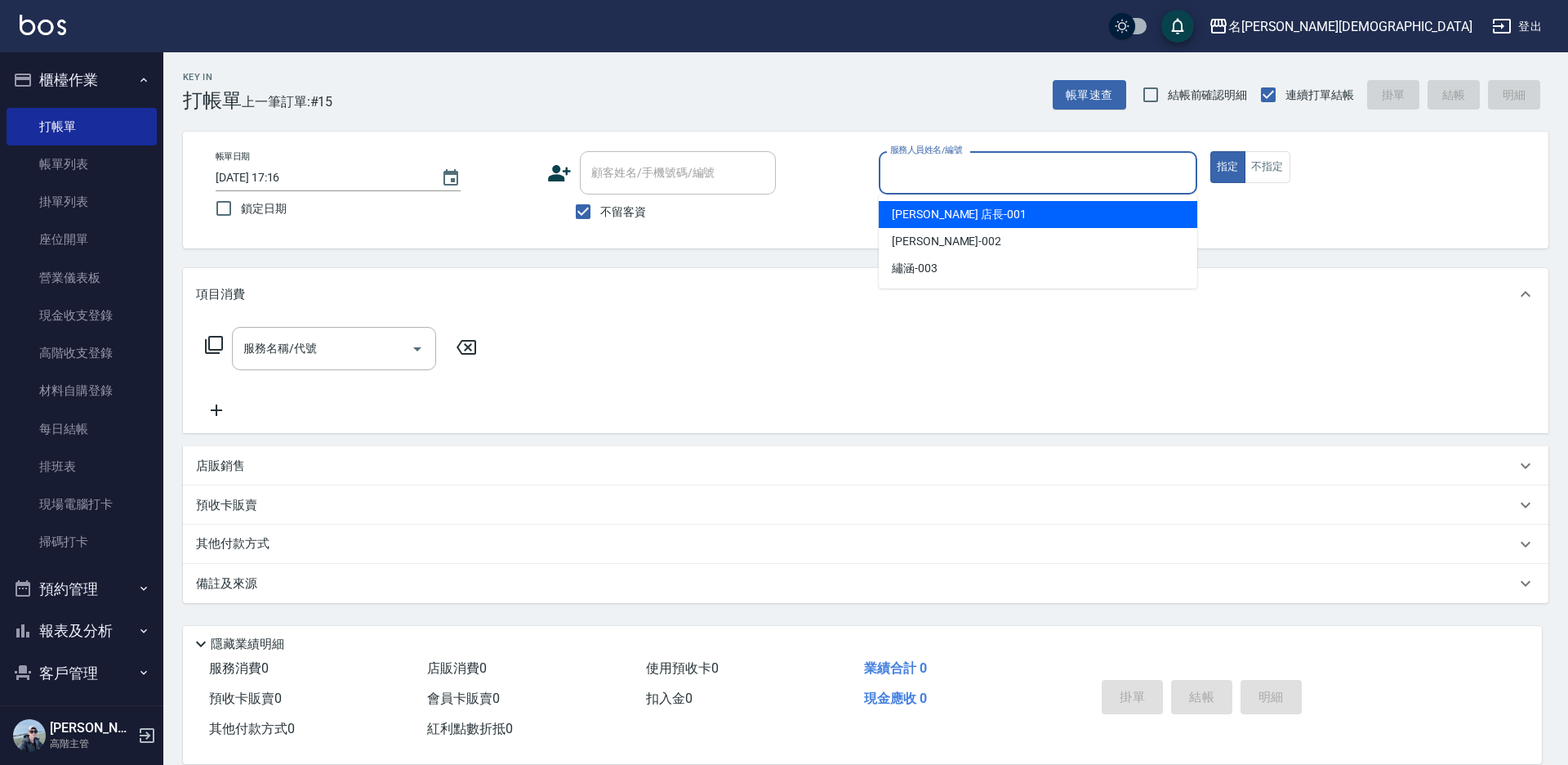
click at [923, 210] on span "[PERSON_NAME] 店長 -001" at bounding box center [959, 215] width 135 height 17
type input "[PERSON_NAME] 店長-001"
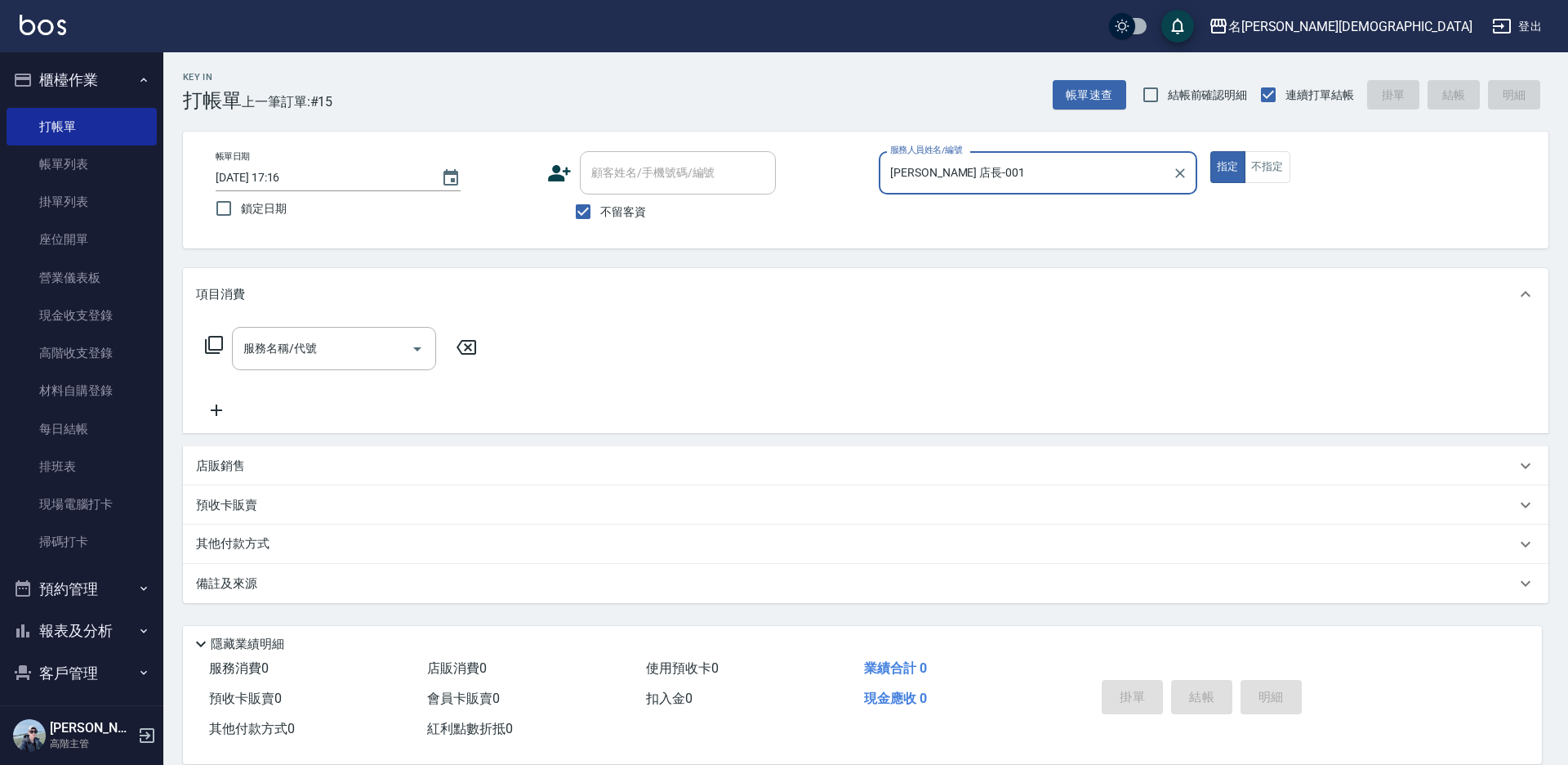
click at [213, 345] on icon at bounding box center [214, 345] width 19 height 19
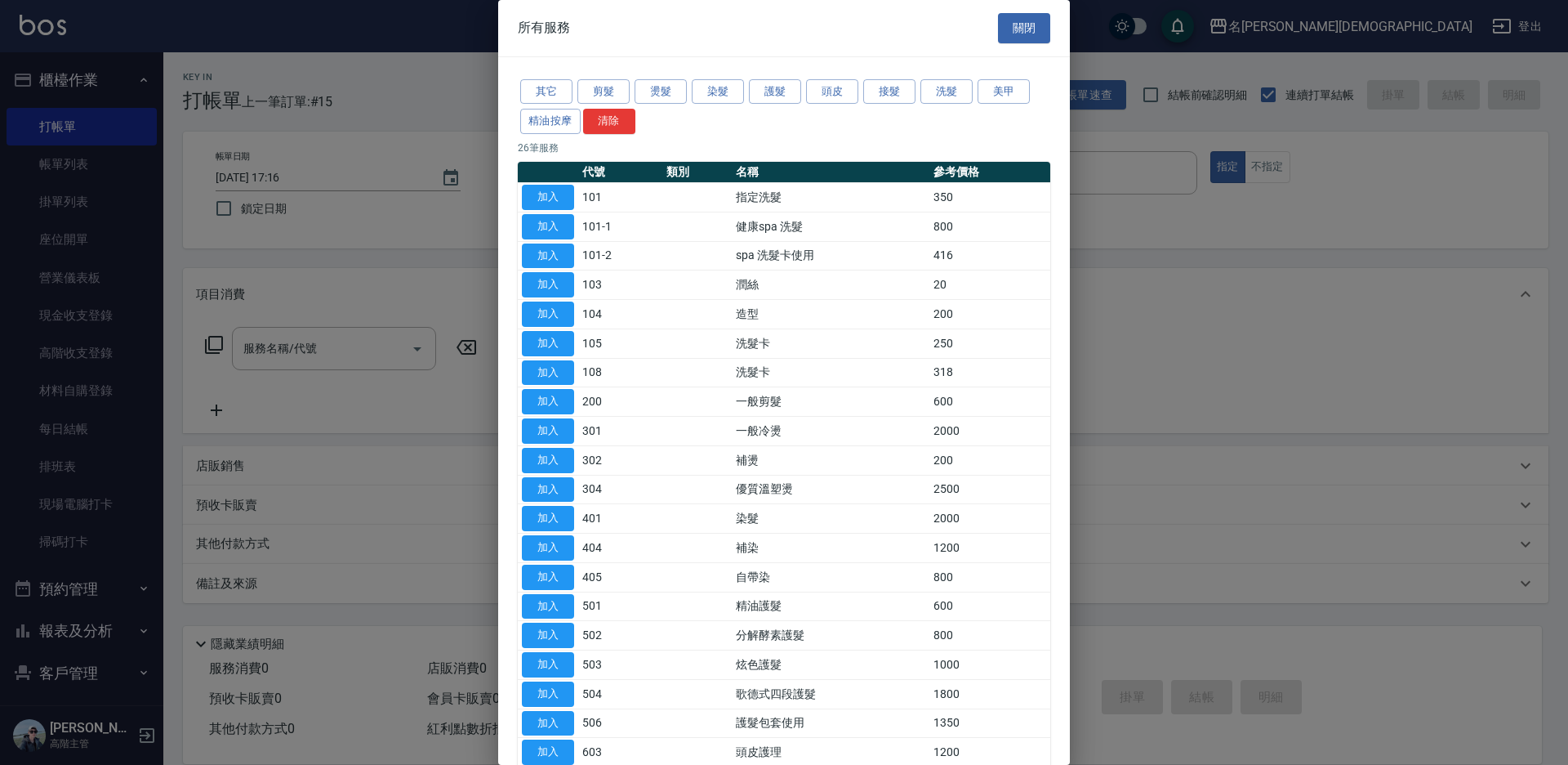
click at [95, 159] on div at bounding box center [784, 382] width 1568 height 765
click at [94, 160] on div at bounding box center [784, 382] width 1568 height 765
click at [1033, 23] on button "關閉" at bounding box center [1024, 27] width 52 height 30
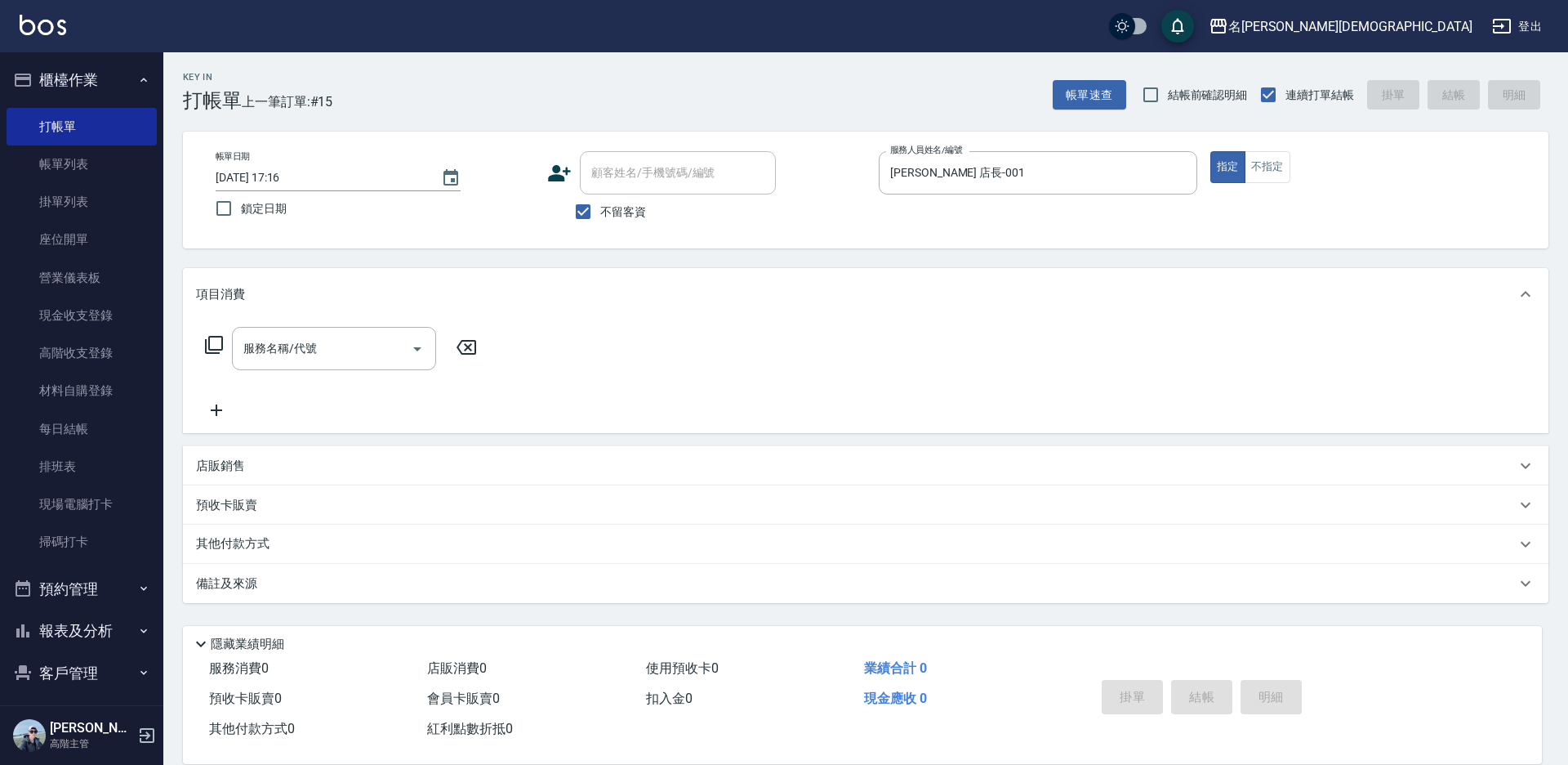
click at [213, 347] on icon at bounding box center [214, 345] width 19 height 19
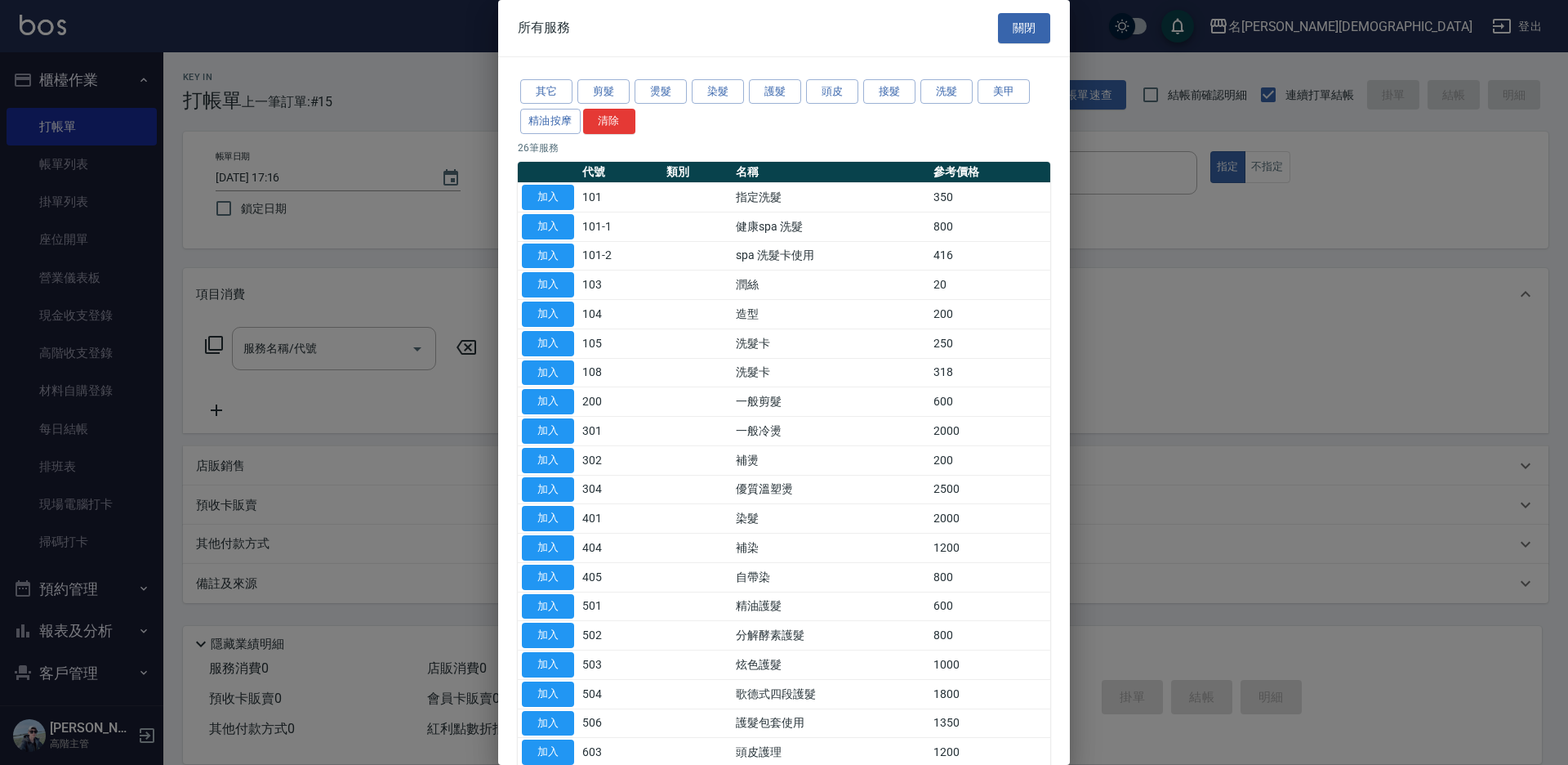
drag, startPoint x: 1023, startPoint y: 18, endPoint x: 985, endPoint y: 28, distance: 39.3
click at [1022, 18] on button "關閉" at bounding box center [1024, 27] width 52 height 30
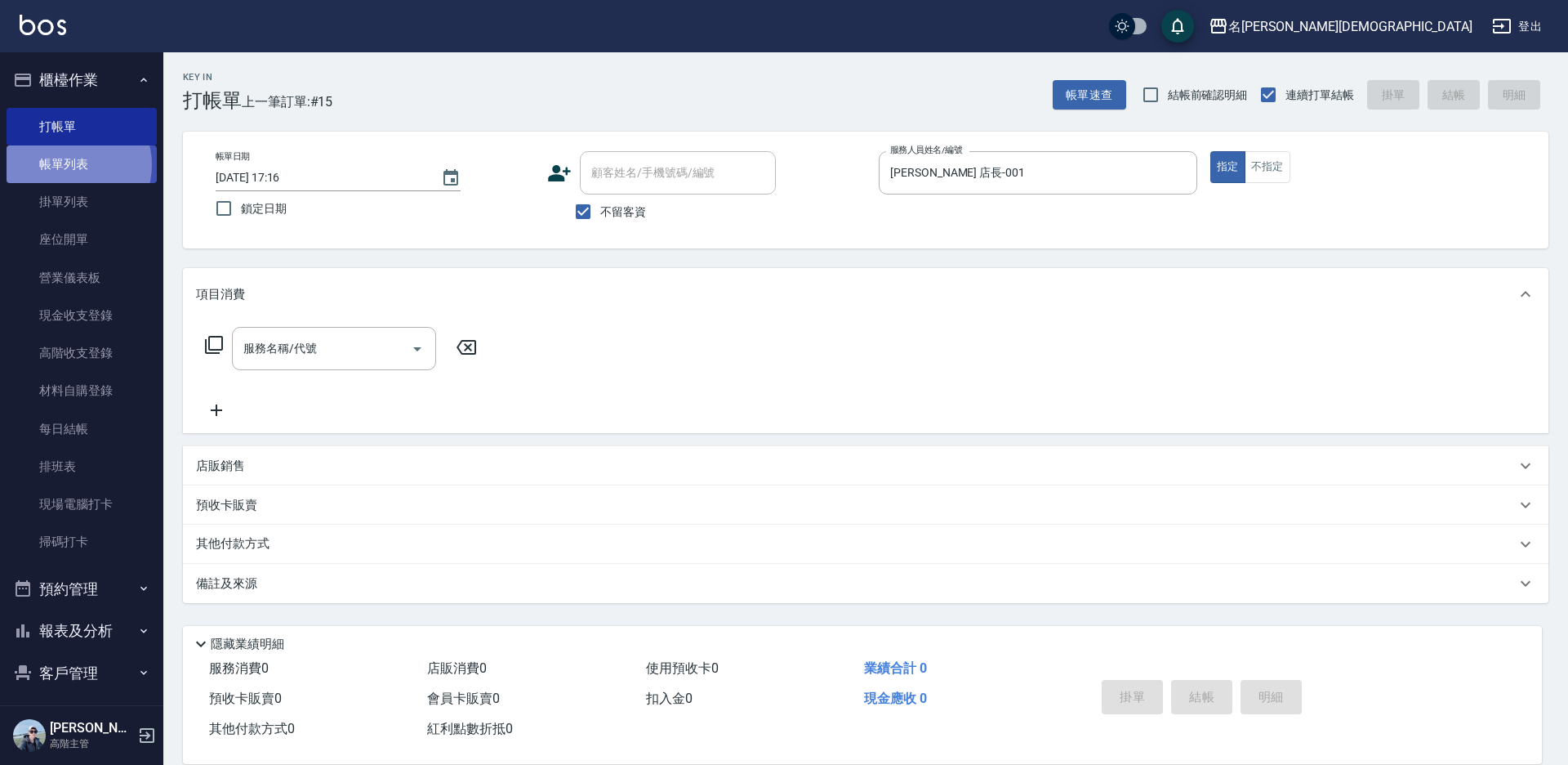
click at [74, 166] on link "帳單列表" at bounding box center [82, 164] width 151 height 38
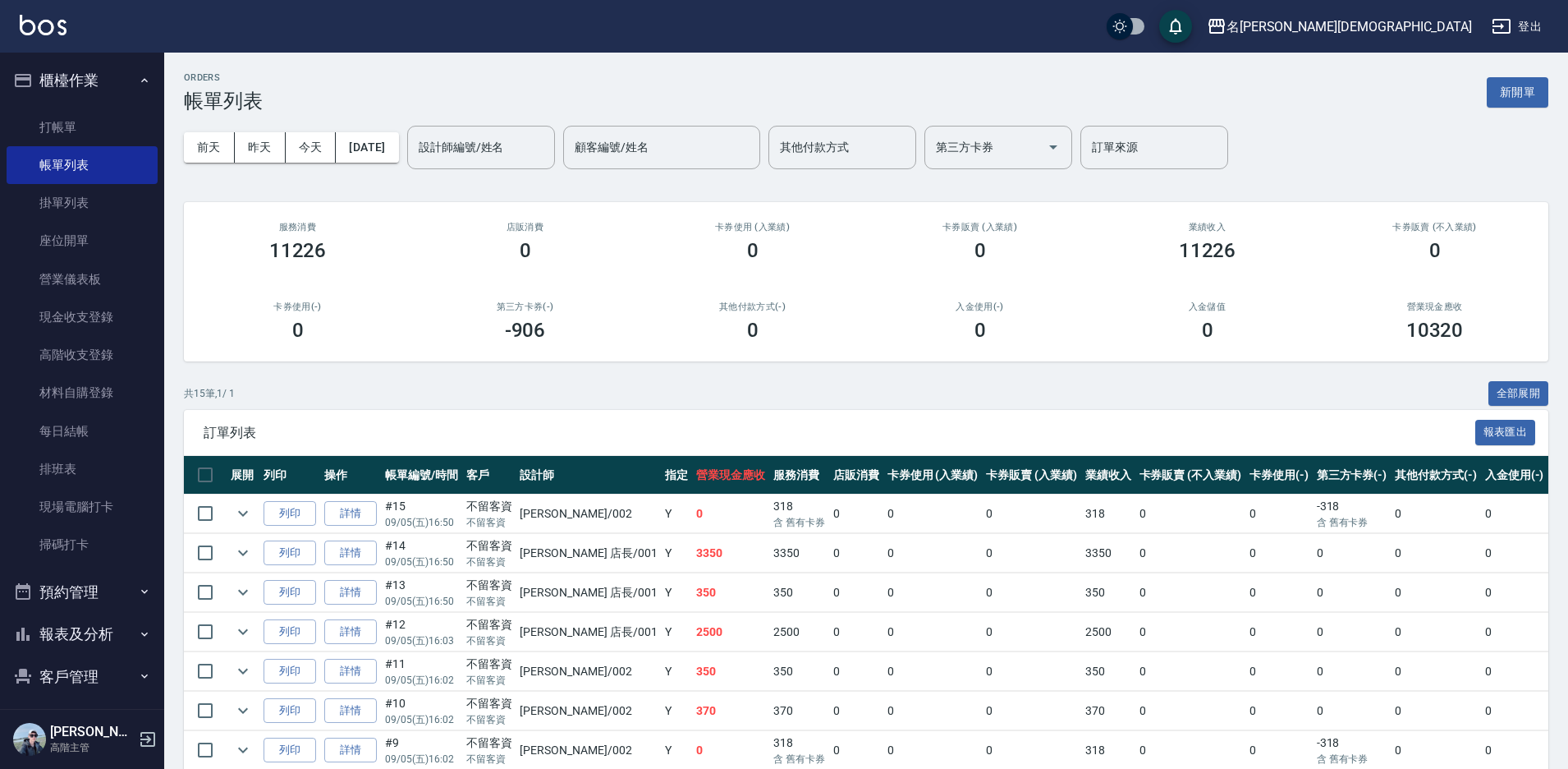
drag, startPoint x: 43, startPoint y: 135, endPoint x: 188, endPoint y: 120, distance: 145.8
click at [44, 136] on link "打帳單" at bounding box center [82, 127] width 151 height 38
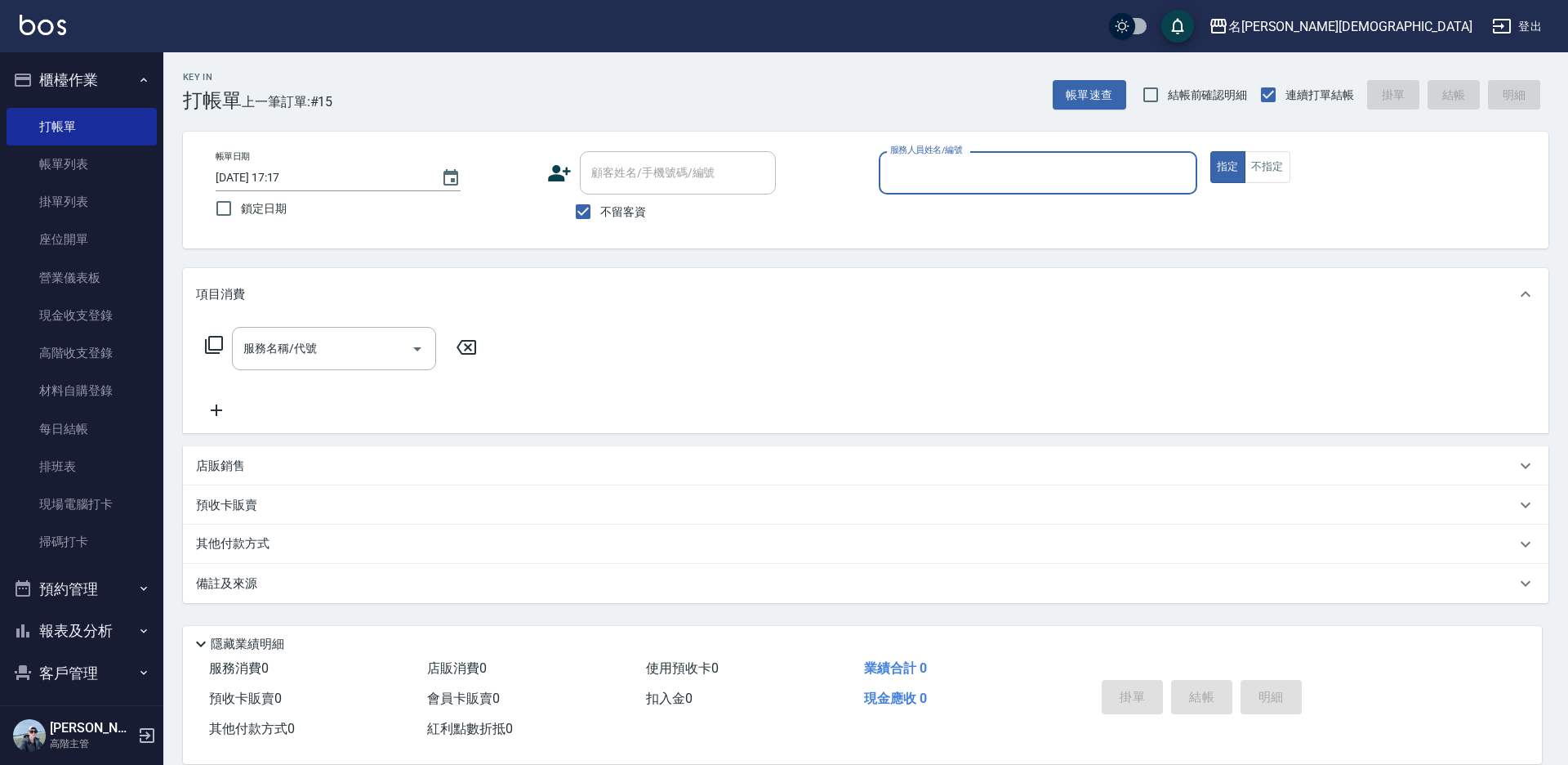
click at [920, 169] on input "服務人員姓名/編號" at bounding box center [1038, 172] width 304 height 28
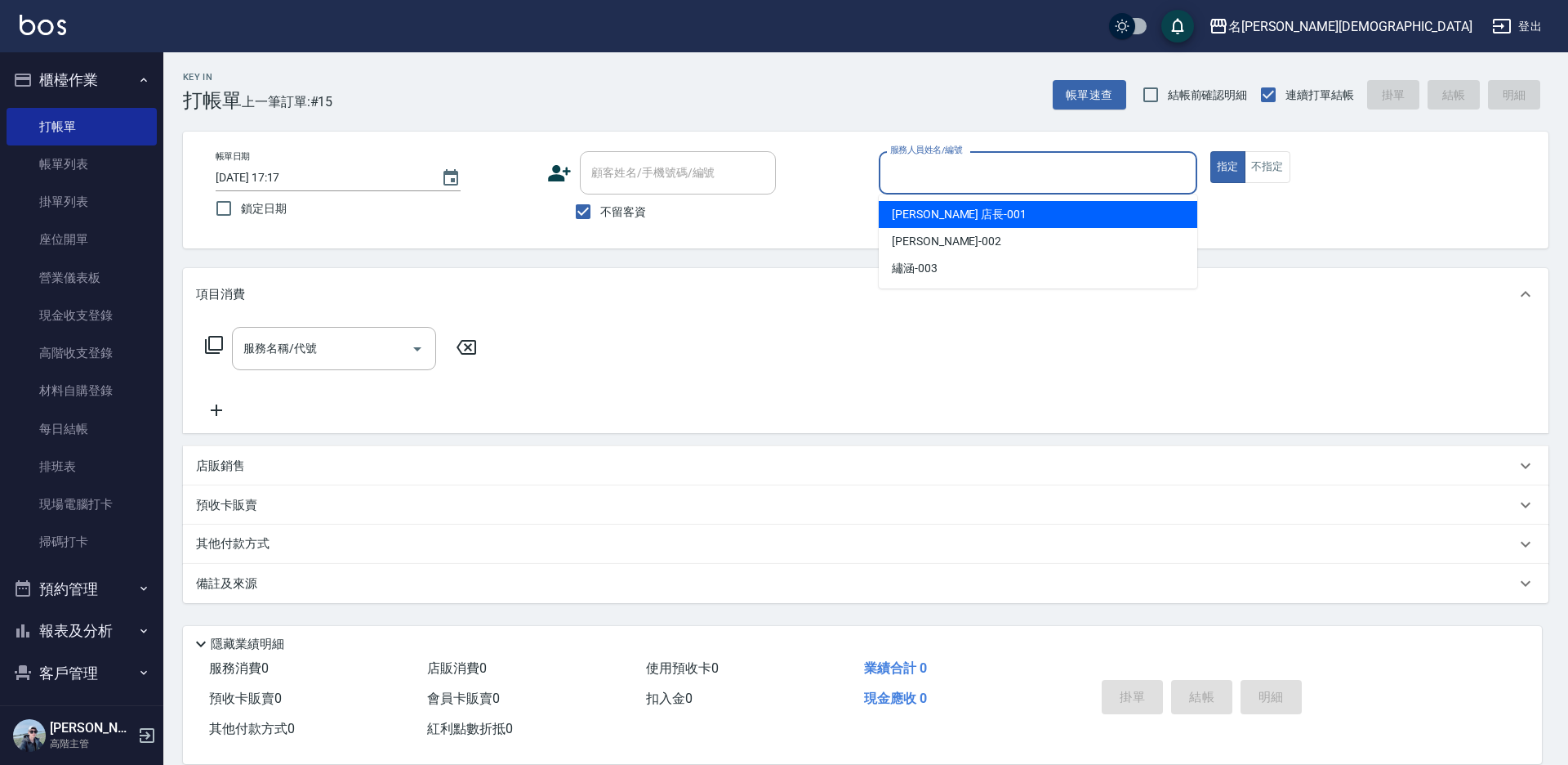
drag, startPoint x: 928, startPoint y: 221, endPoint x: 562, endPoint y: 226, distance: 366.0
click at [928, 222] on span "[PERSON_NAME] 店長 -001" at bounding box center [959, 215] width 135 height 17
type input "[PERSON_NAME] 店長-001"
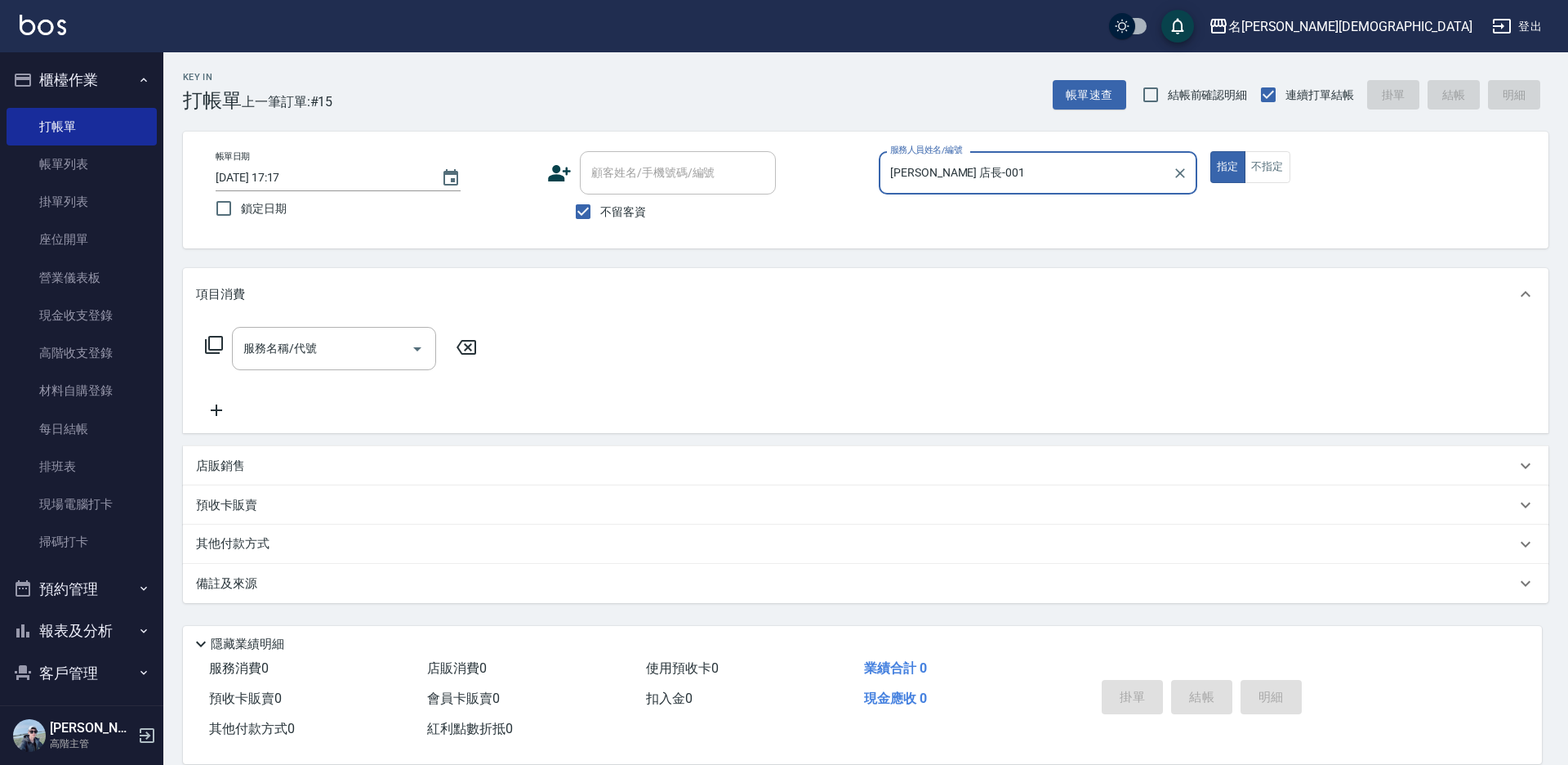
click at [216, 347] on icon at bounding box center [214, 345] width 19 height 19
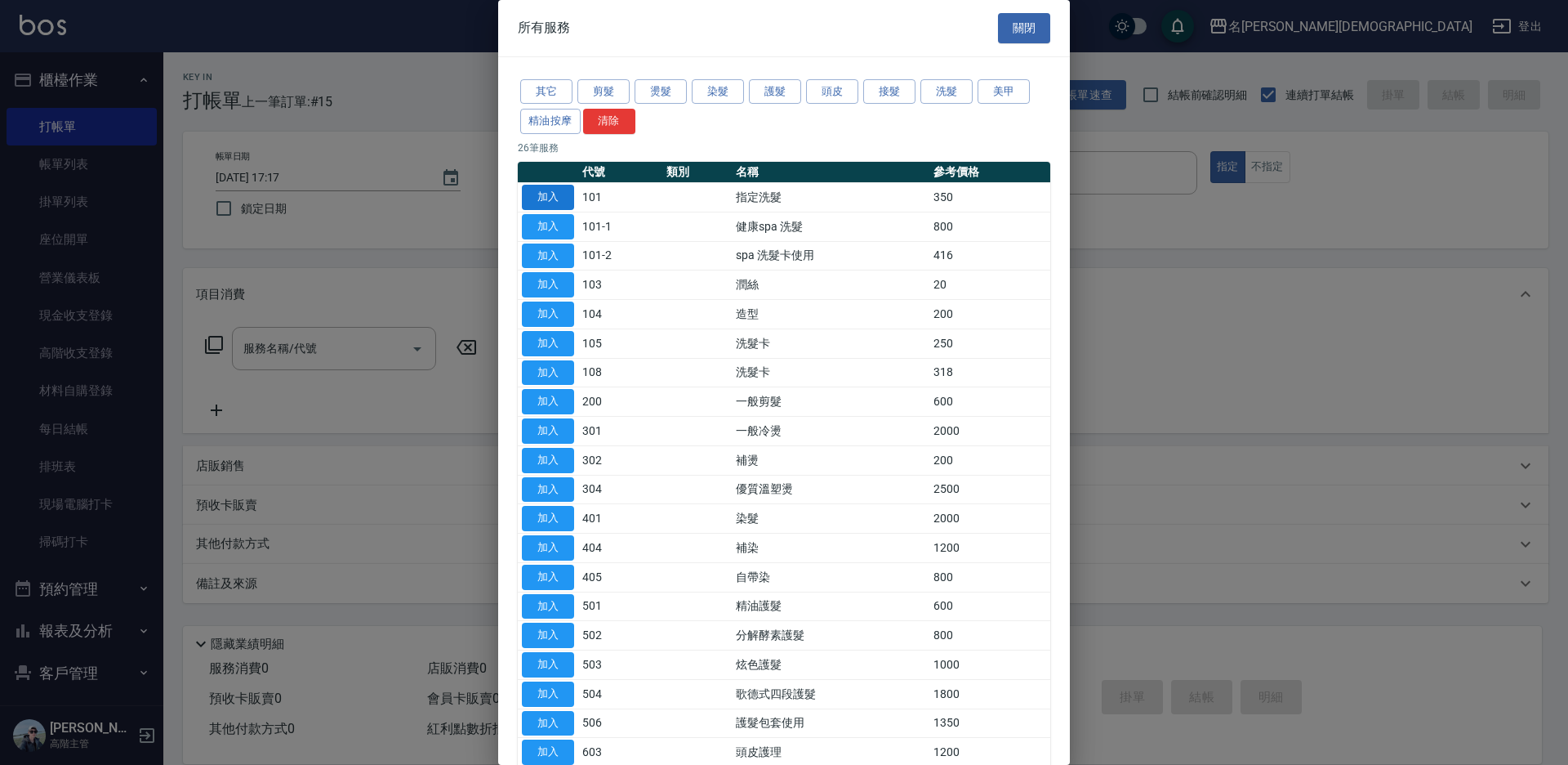
click at [527, 200] on button "加入" at bounding box center [548, 197] width 52 height 25
type input "指定洗髮(101)"
